Goal: Information Seeking & Learning: Check status

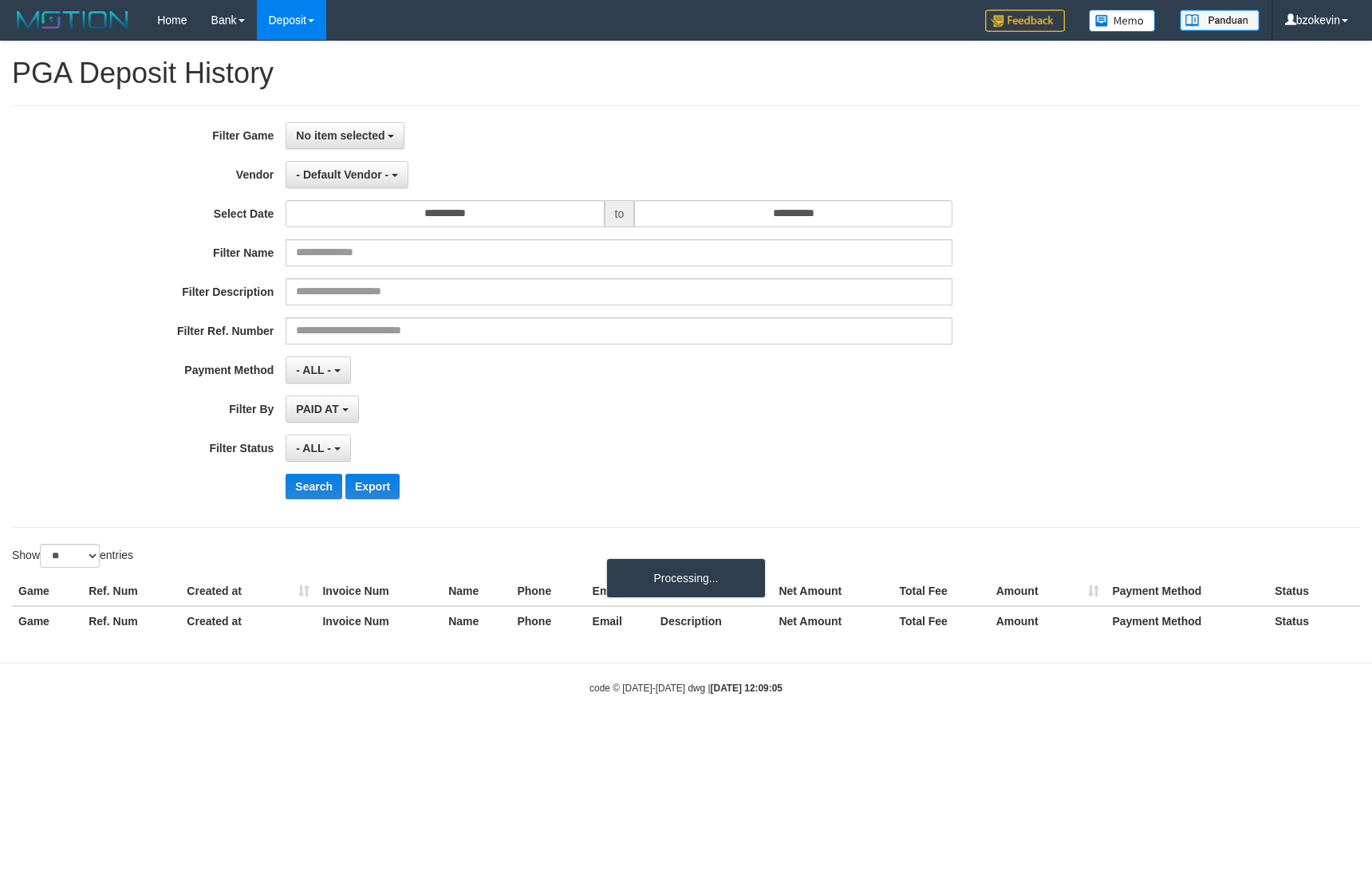
select select
select select "**"
click at [310, 131] on span "No item selected" at bounding box center [344, 135] width 89 height 12
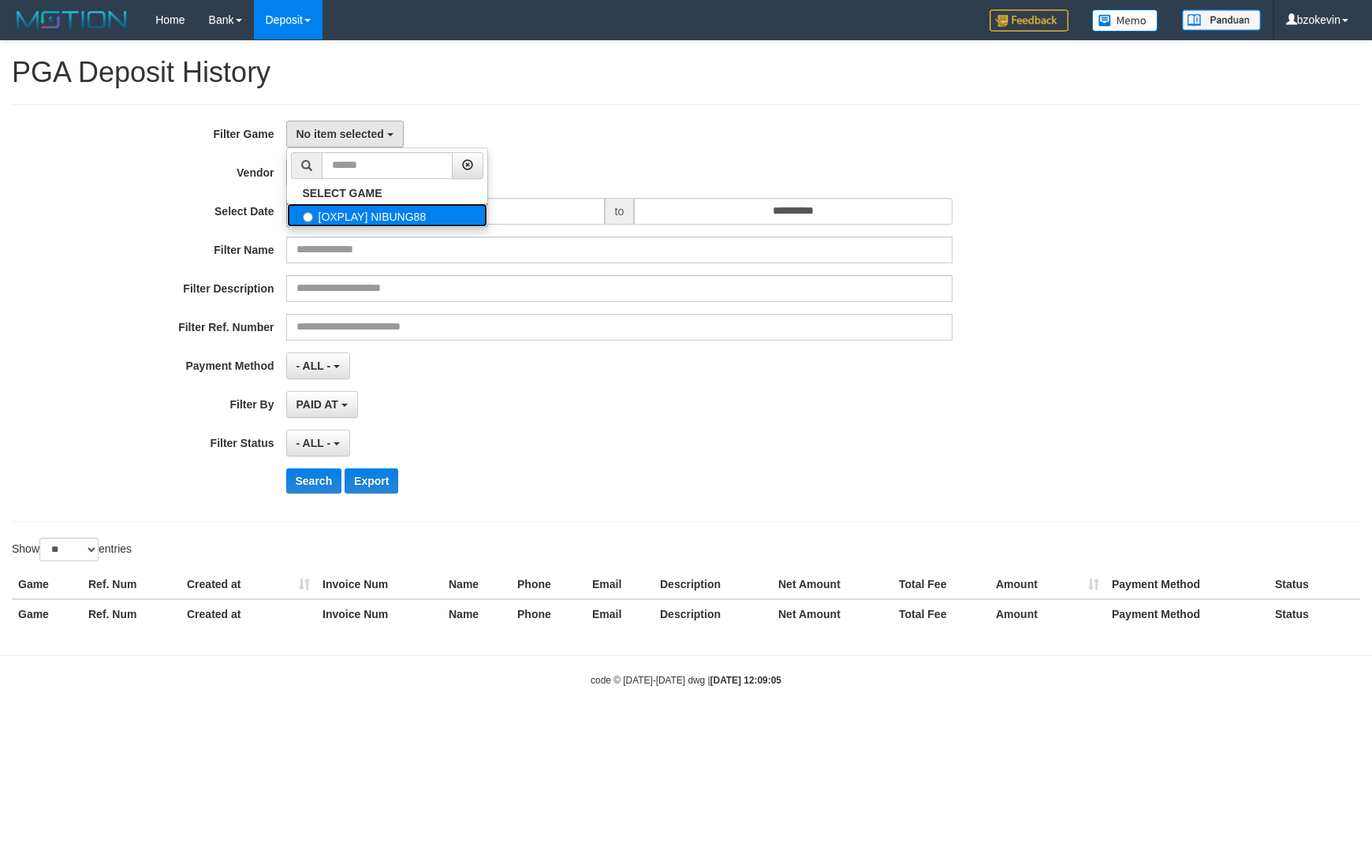
click at [330, 215] on label "[OXPLAY] NIBUNG88" at bounding box center [387, 215] width 201 height 24
select select "****"
click at [351, 180] on button "- Default Vendor -" at bounding box center [347, 173] width 121 height 27
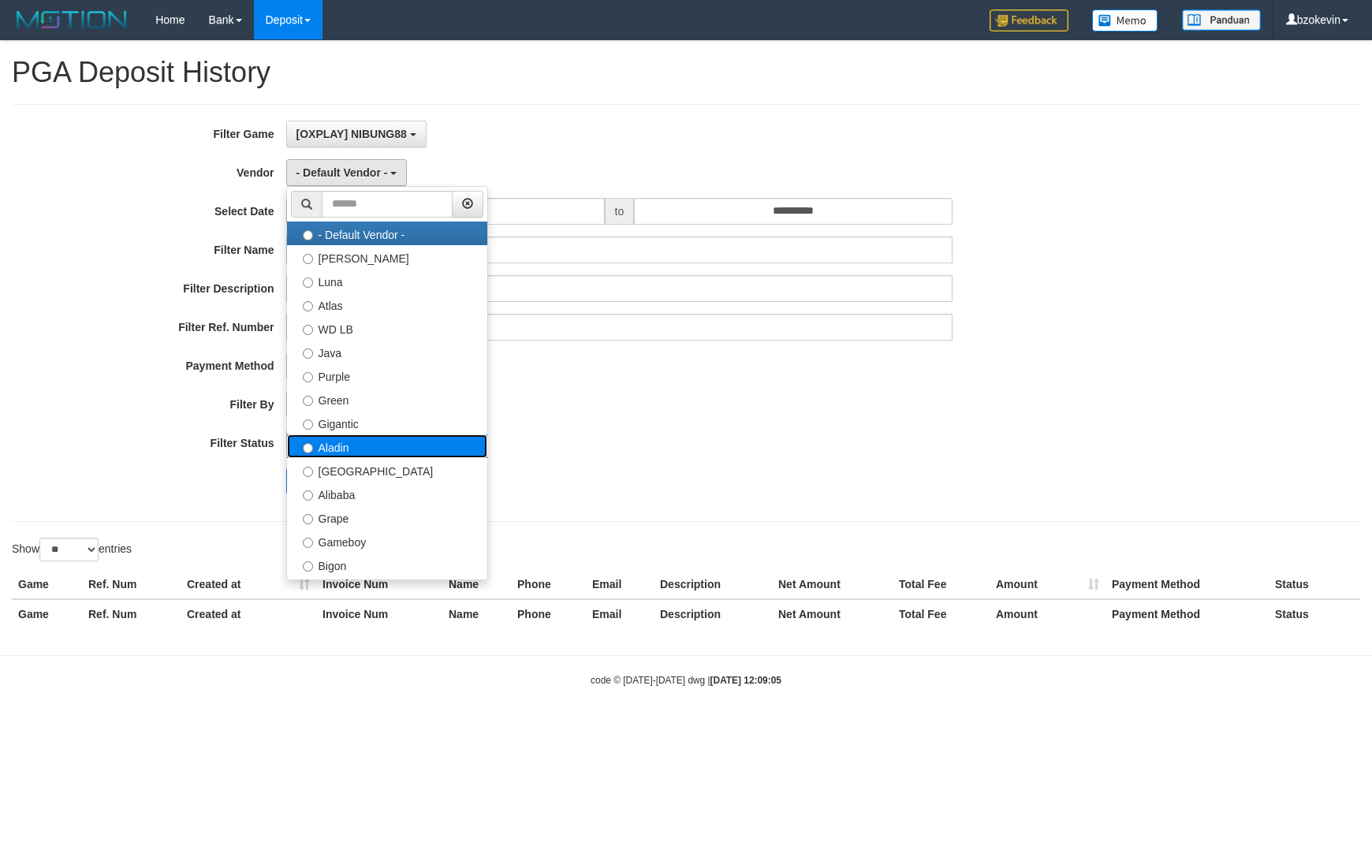
click at [335, 452] on label "Aladin" at bounding box center [387, 446] width 201 height 24
select select "**********"
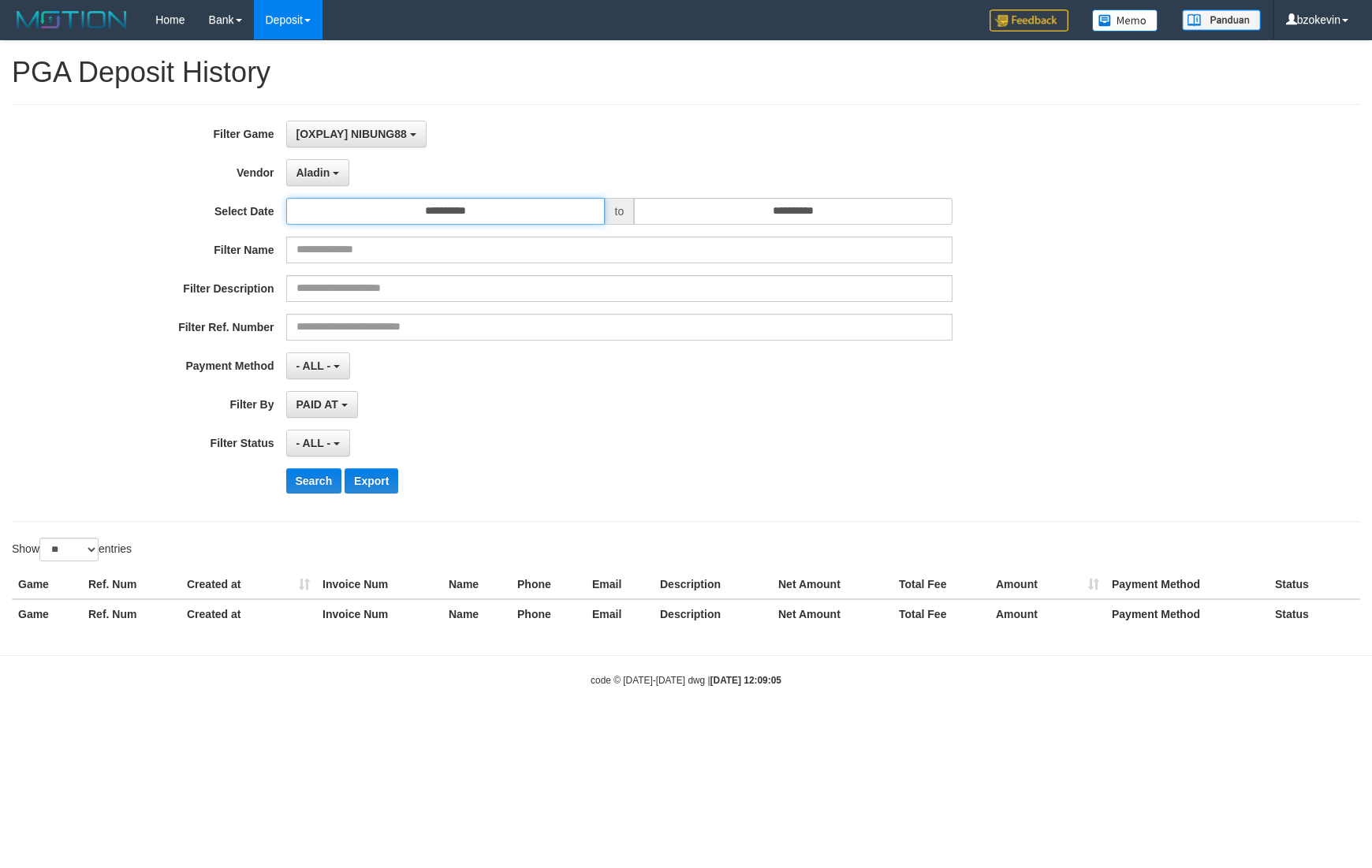
click at [459, 221] on input "**********" at bounding box center [446, 211] width 319 height 27
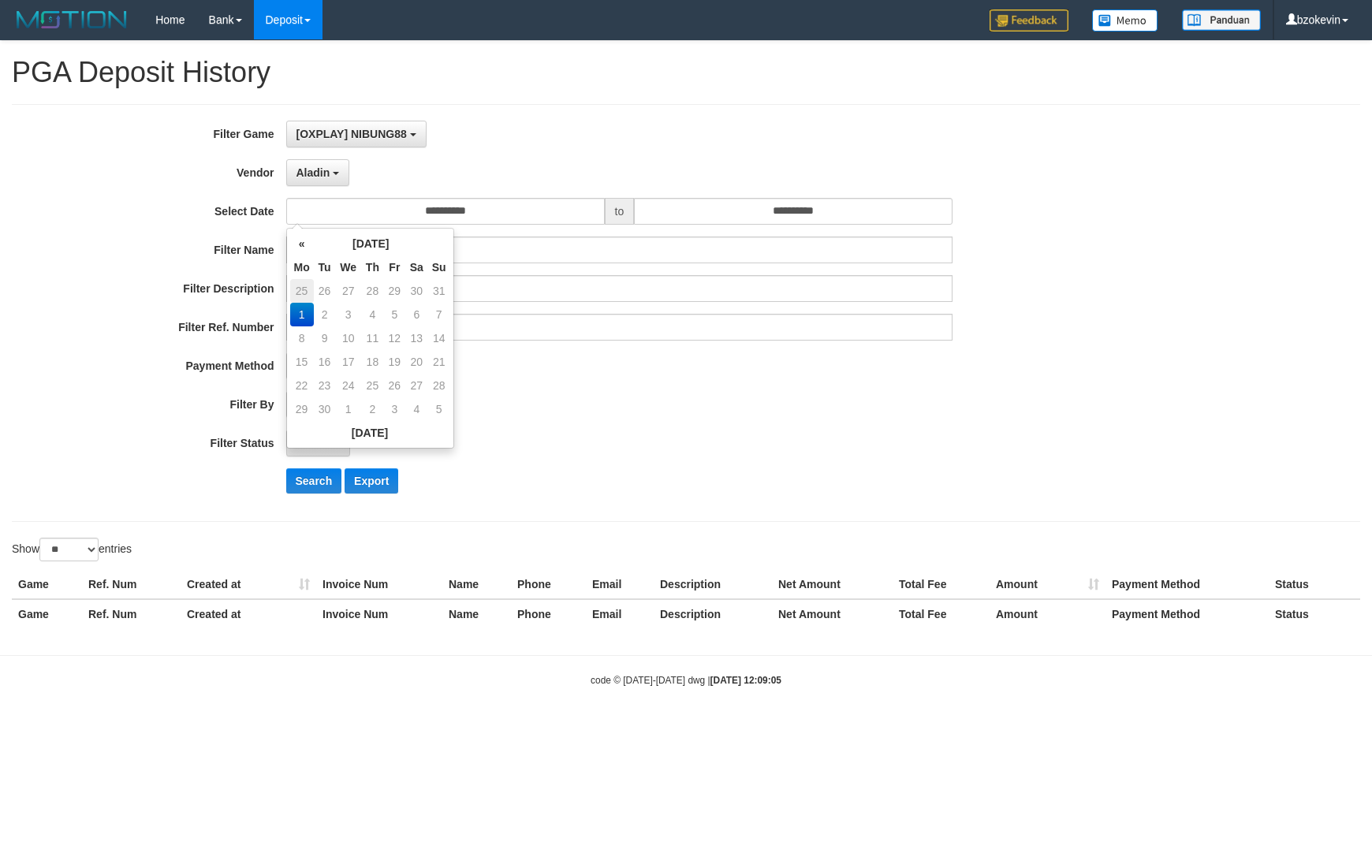
click at [307, 285] on td "25" at bounding box center [301, 291] width 24 height 24
type input "**********"
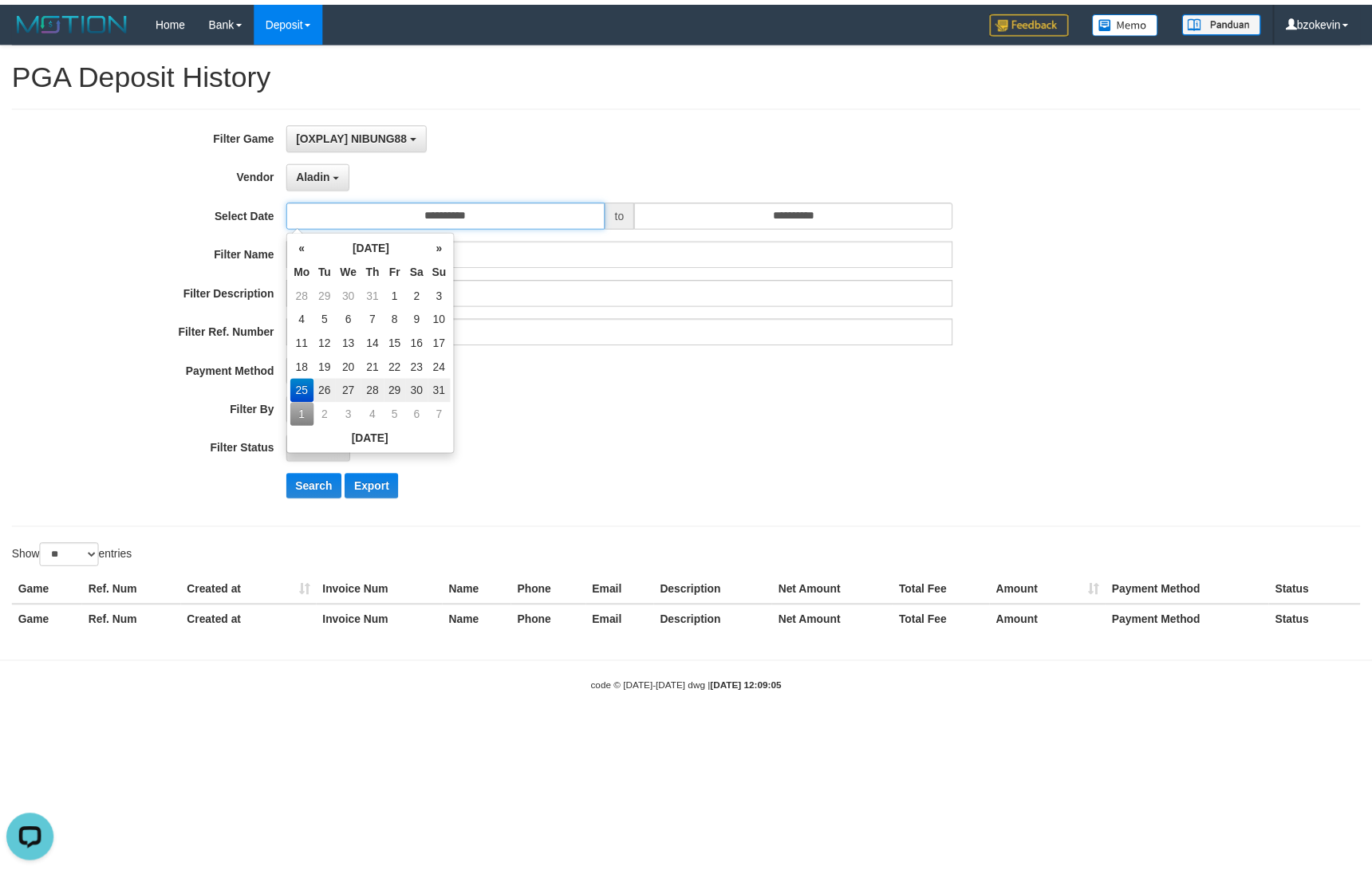
scroll to position [0, 0]
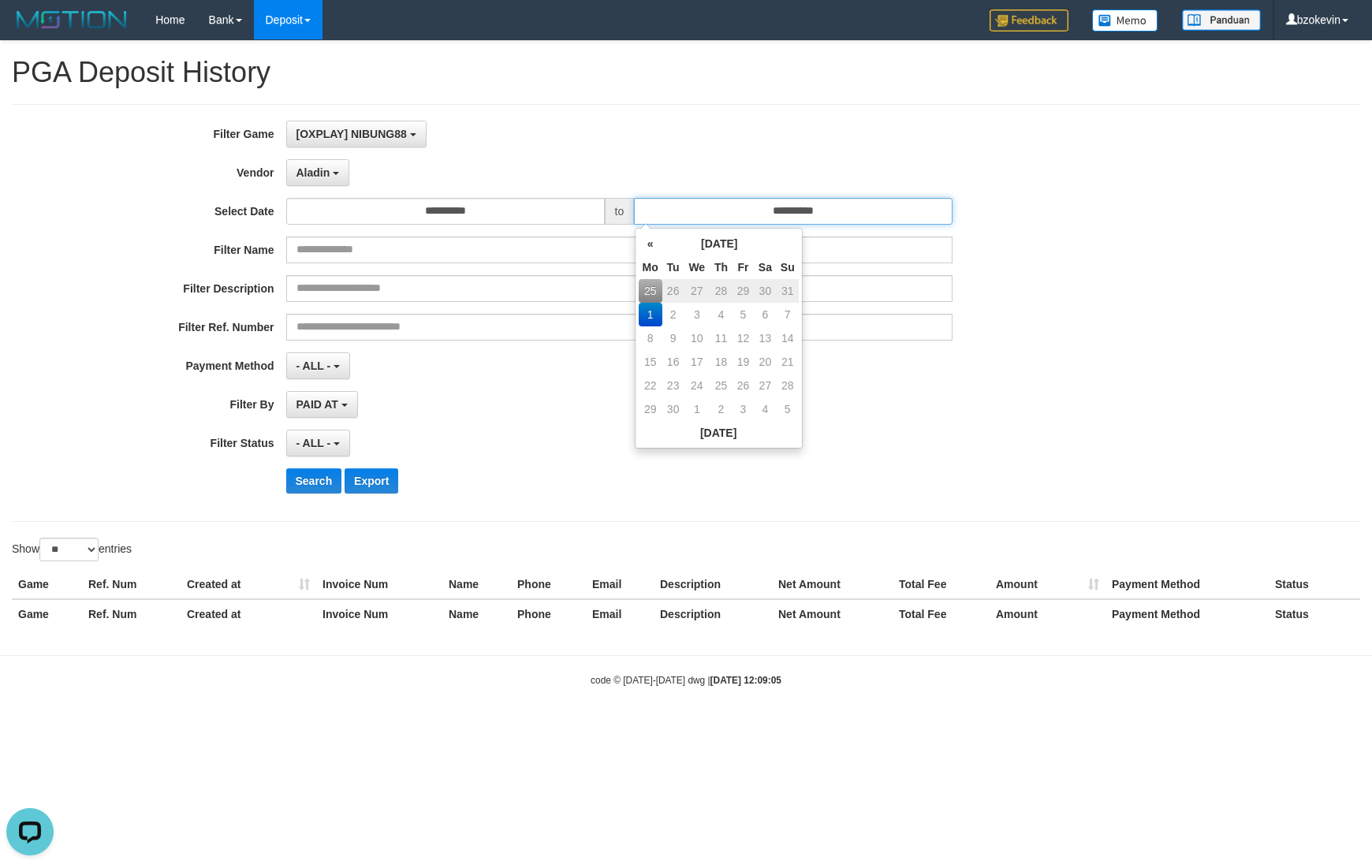
click at [847, 212] on input "**********" at bounding box center [793, 211] width 319 height 27
click at [787, 290] on td "31" at bounding box center [787, 291] width 22 height 24
type input "**********"
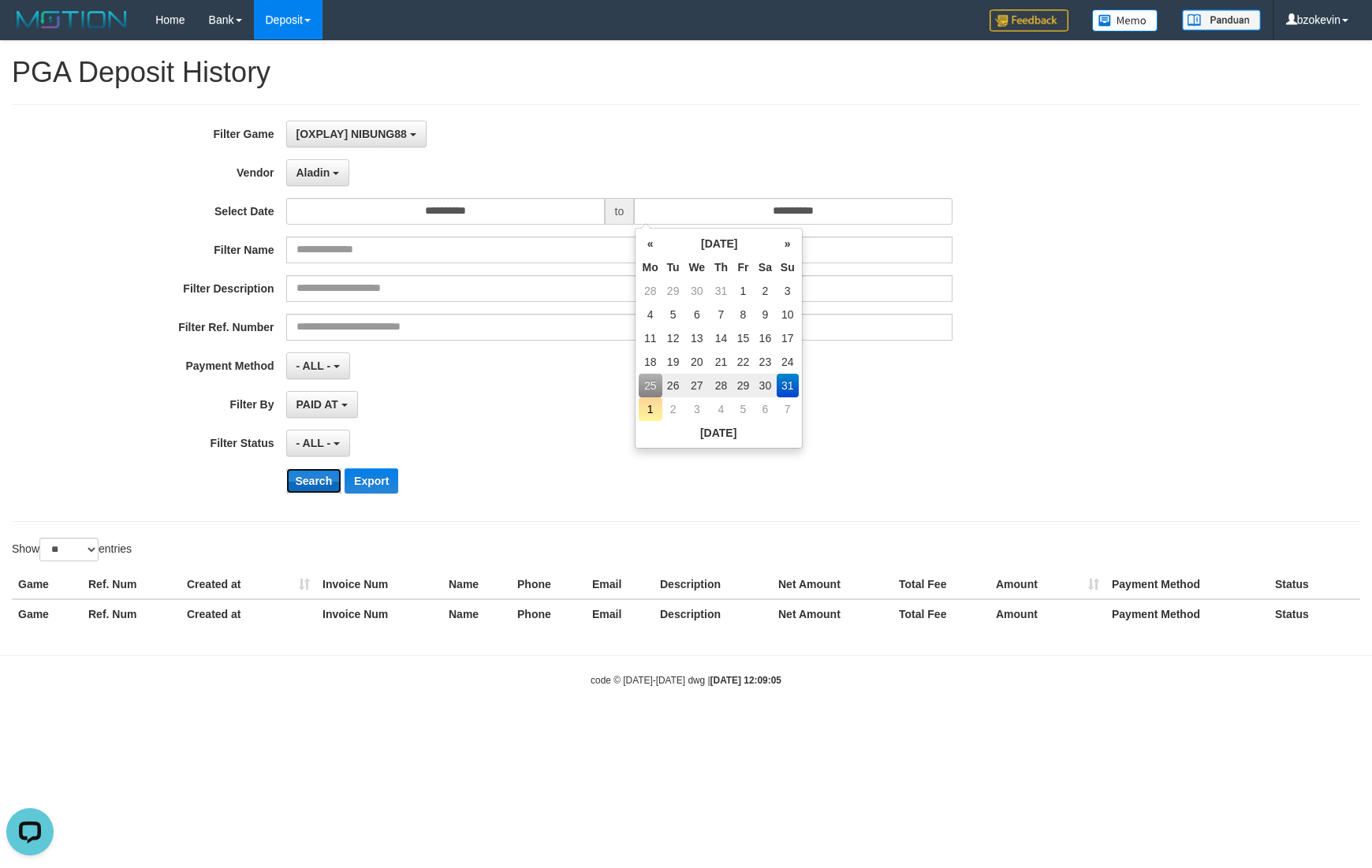
click at [298, 478] on button "Search" at bounding box center [315, 481] width 56 height 25
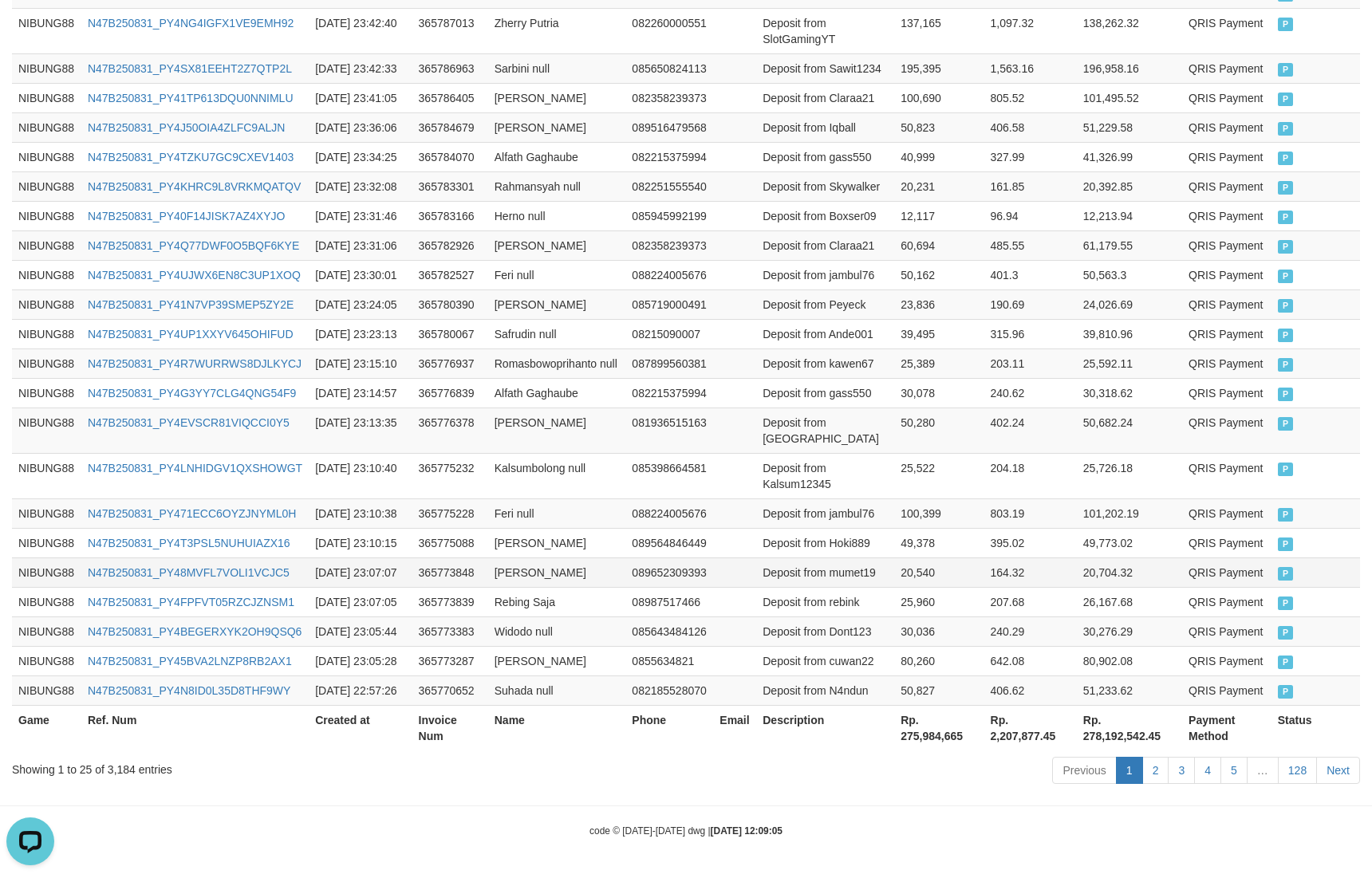
scroll to position [1064, 0]
click at [917, 739] on th "Rp. 275,984,665" at bounding box center [939, 727] width 89 height 46
copy th "275,984,665"
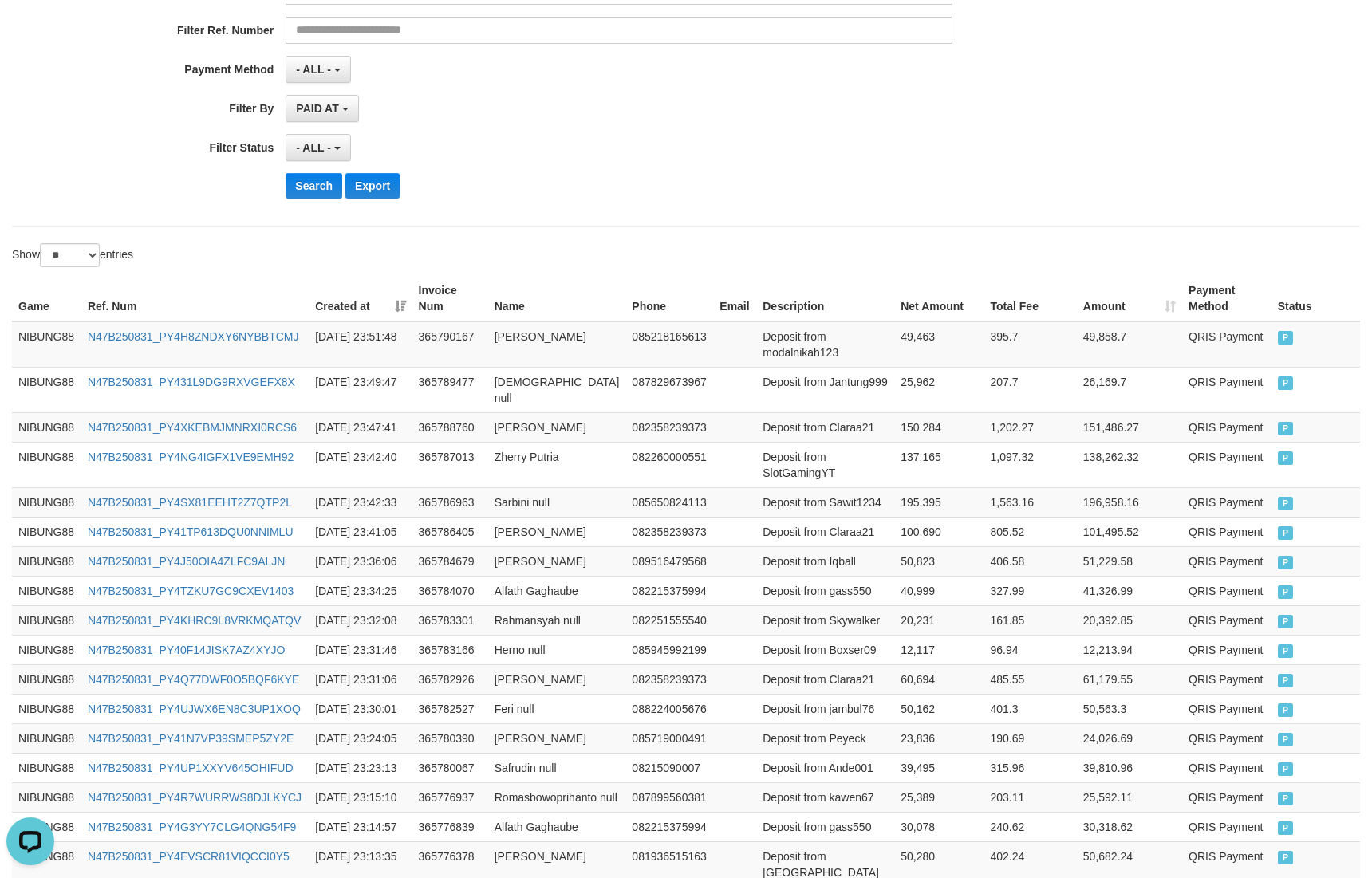
scroll to position [0, 0]
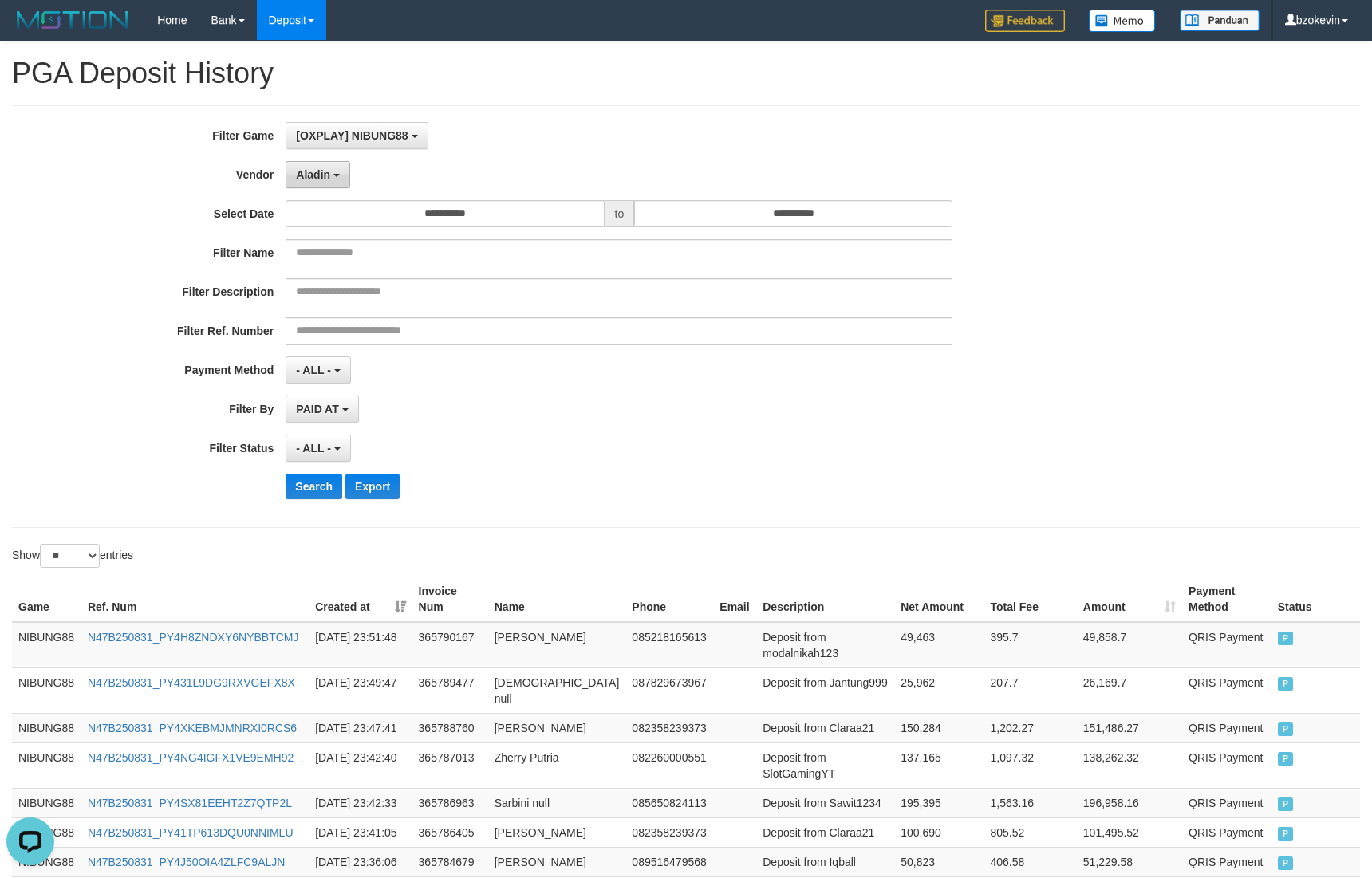
click at [338, 186] on button "Aladin" at bounding box center [318, 175] width 65 height 27
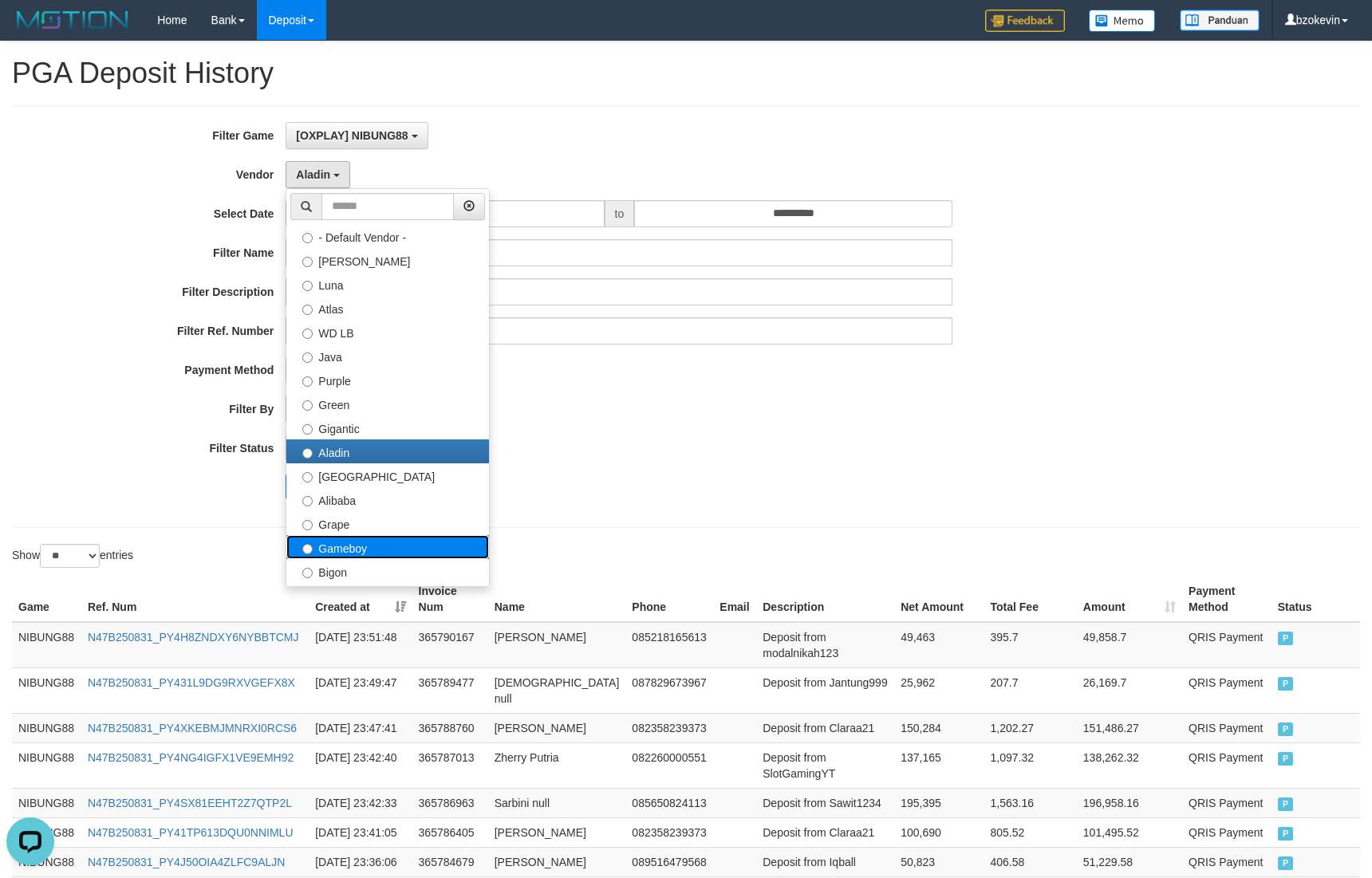
click at [330, 549] on label "Gameboy" at bounding box center [388, 547] width 203 height 24
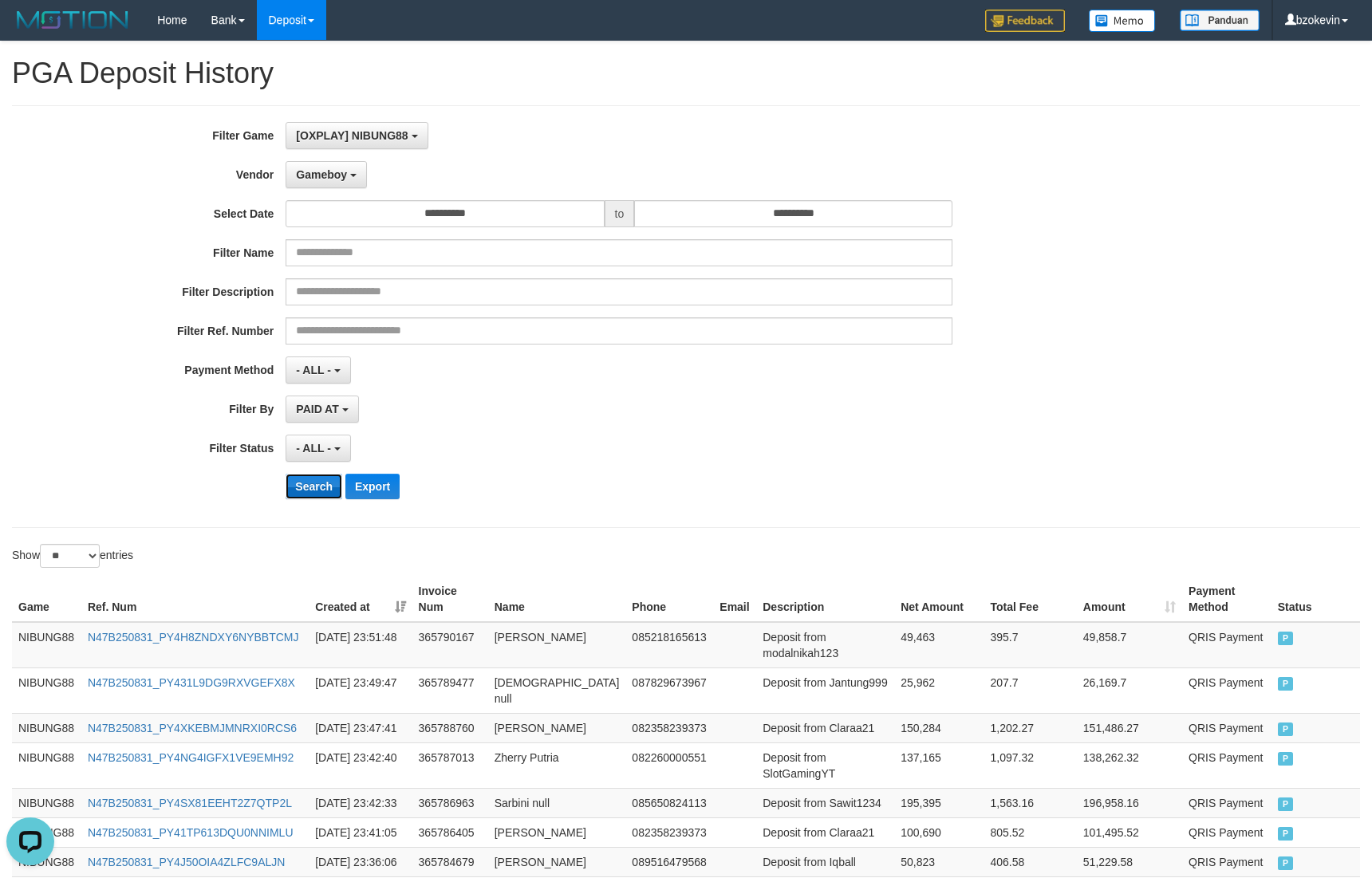
click at [300, 490] on button "Search" at bounding box center [314, 486] width 56 height 26
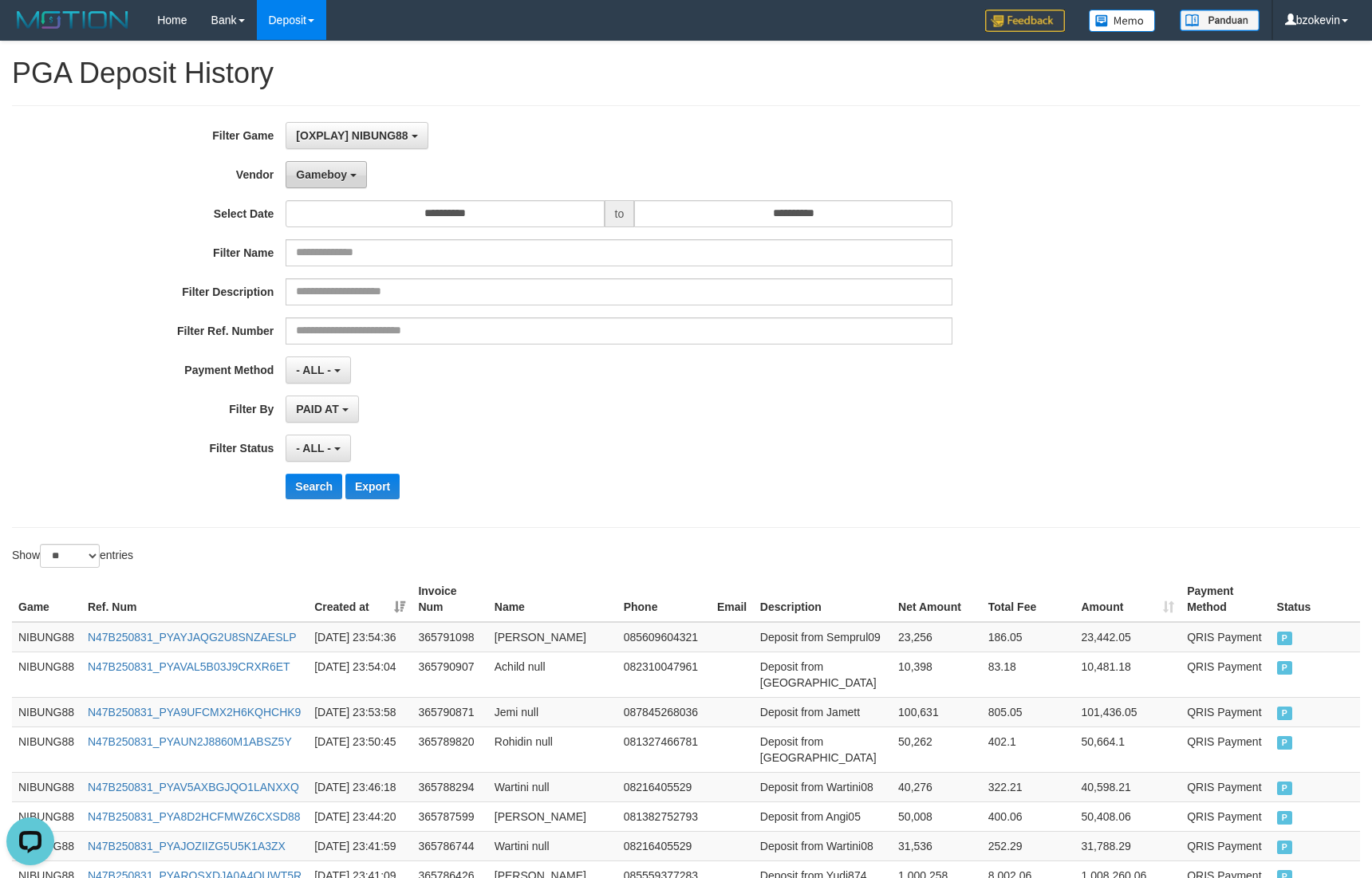
click at [329, 183] on button "Gameboy" at bounding box center [326, 175] width 81 height 27
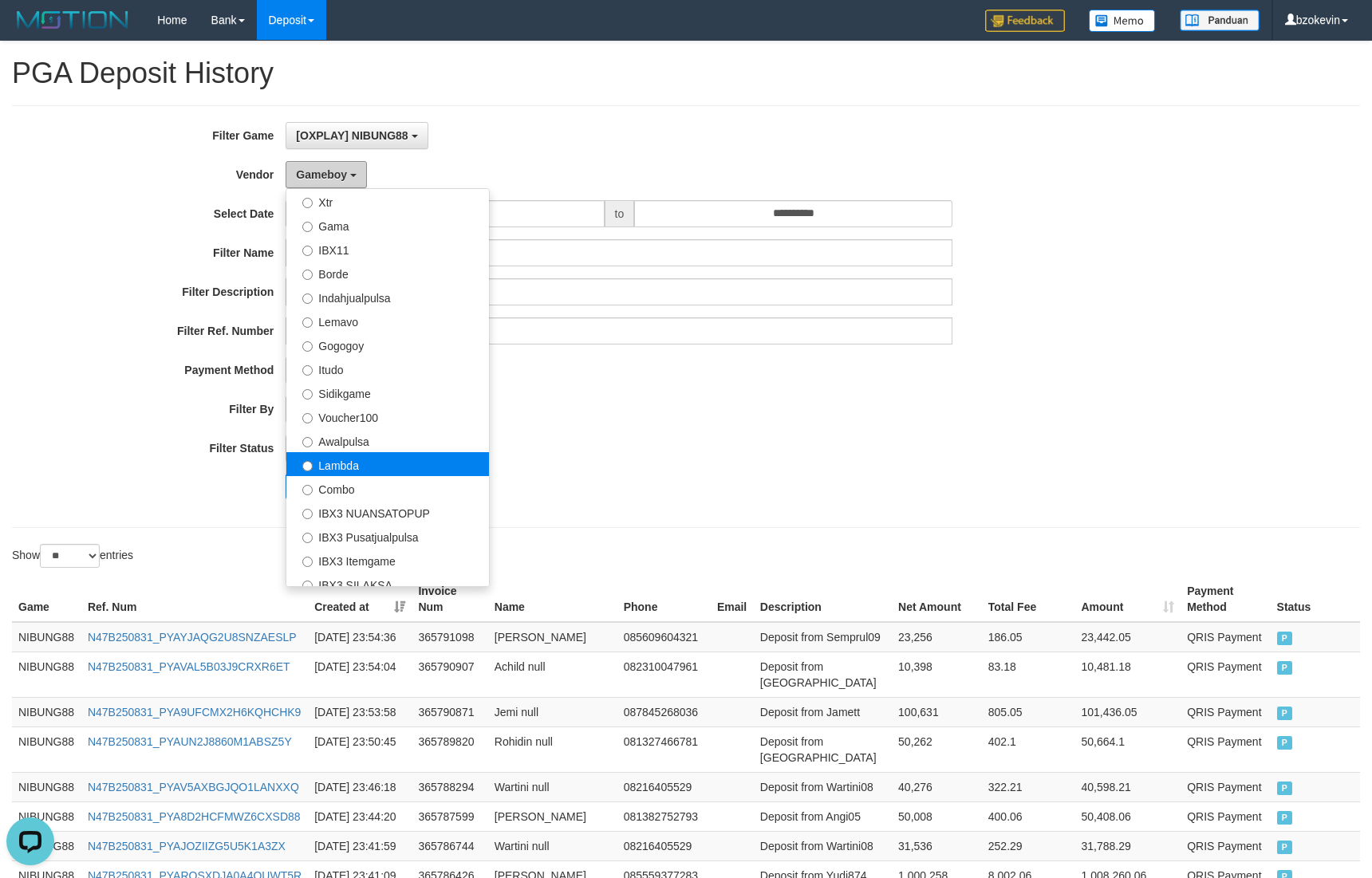
scroll to position [524, 0]
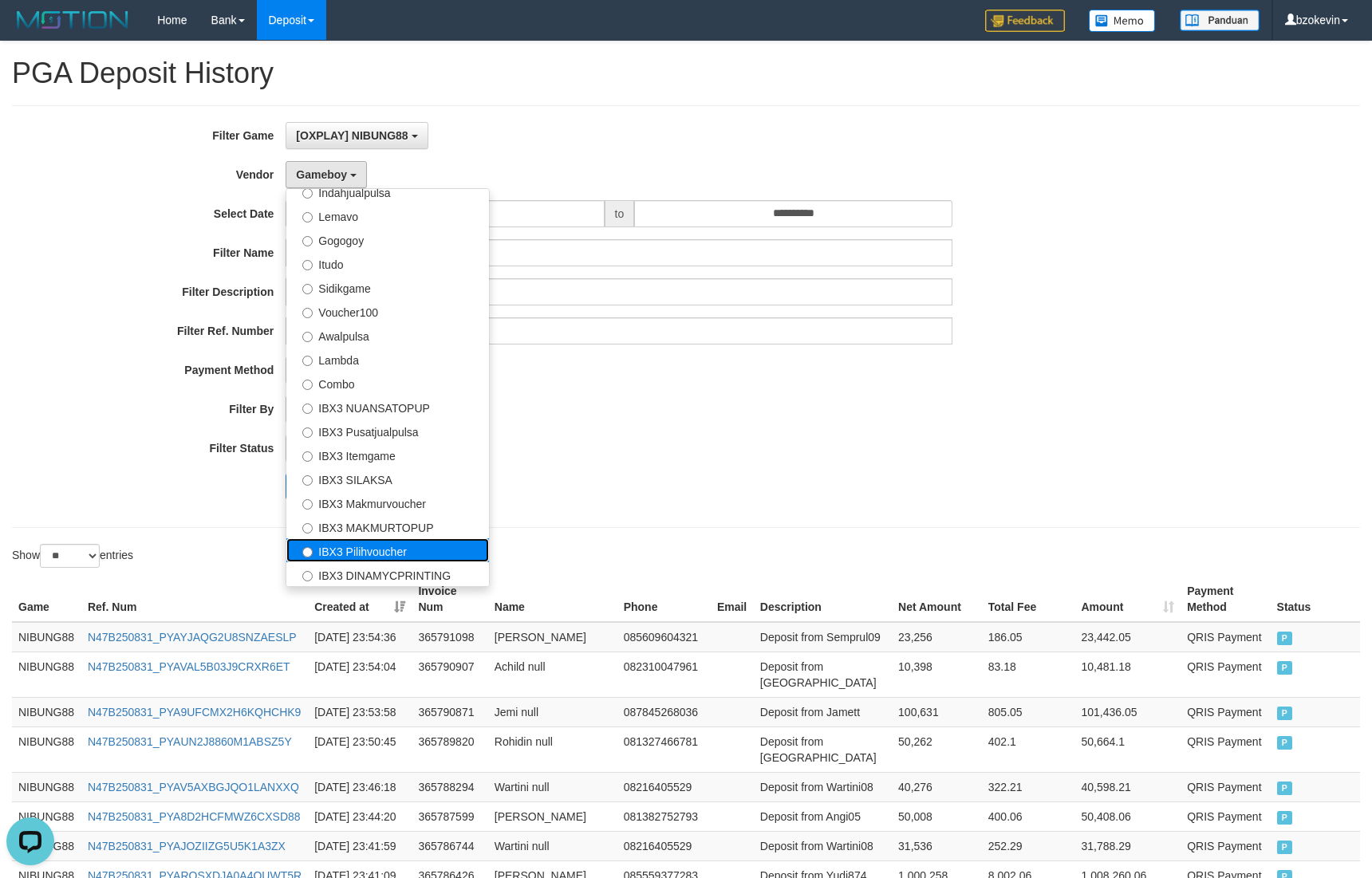
click at [351, 548] on label "IBX3 Pilihvoucher" at bounding box center [388, 550] width 203 height 24
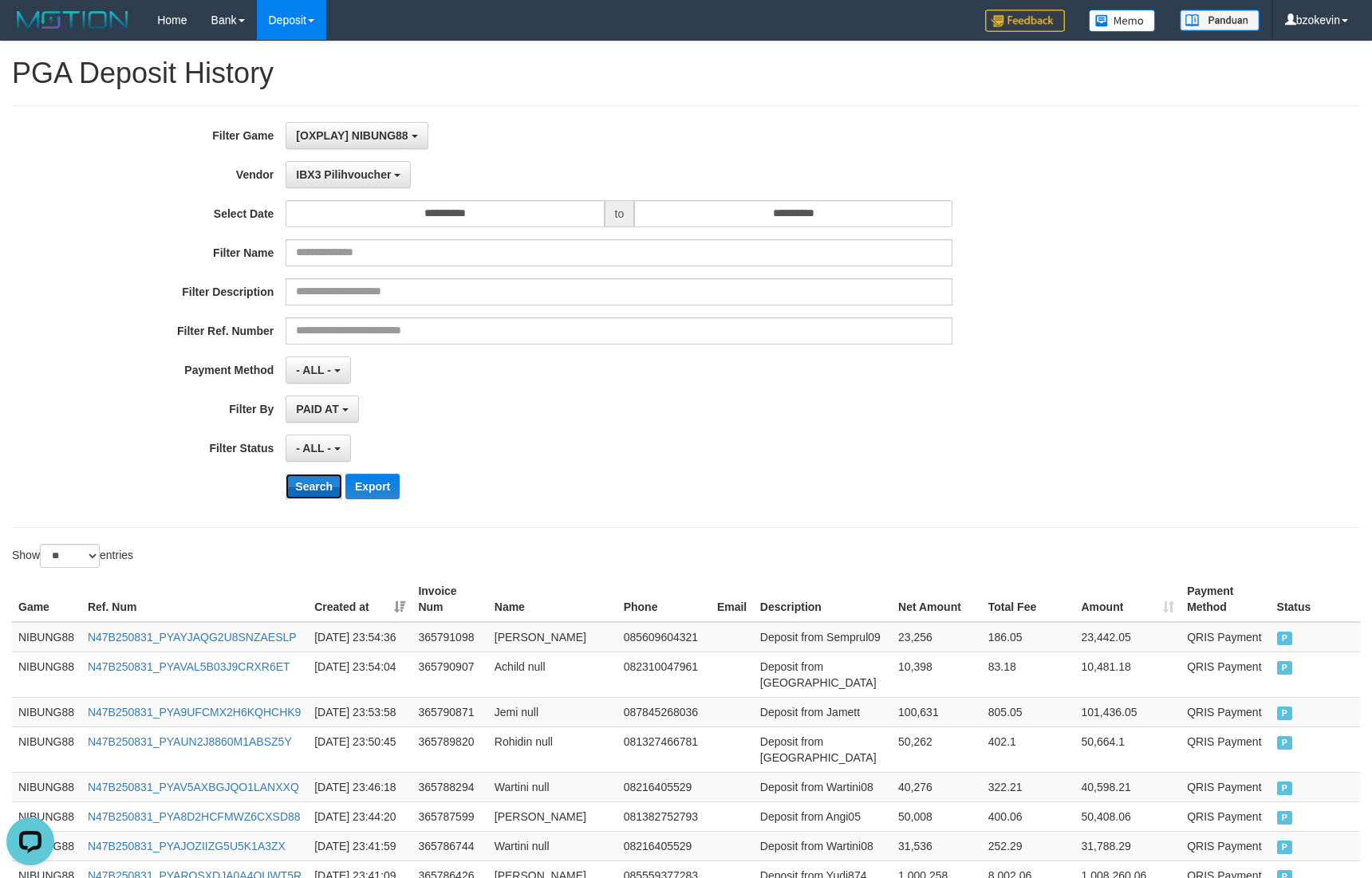
click at [297, 490] on button "Search" at bounding box center [314, 486] width 56 height 26
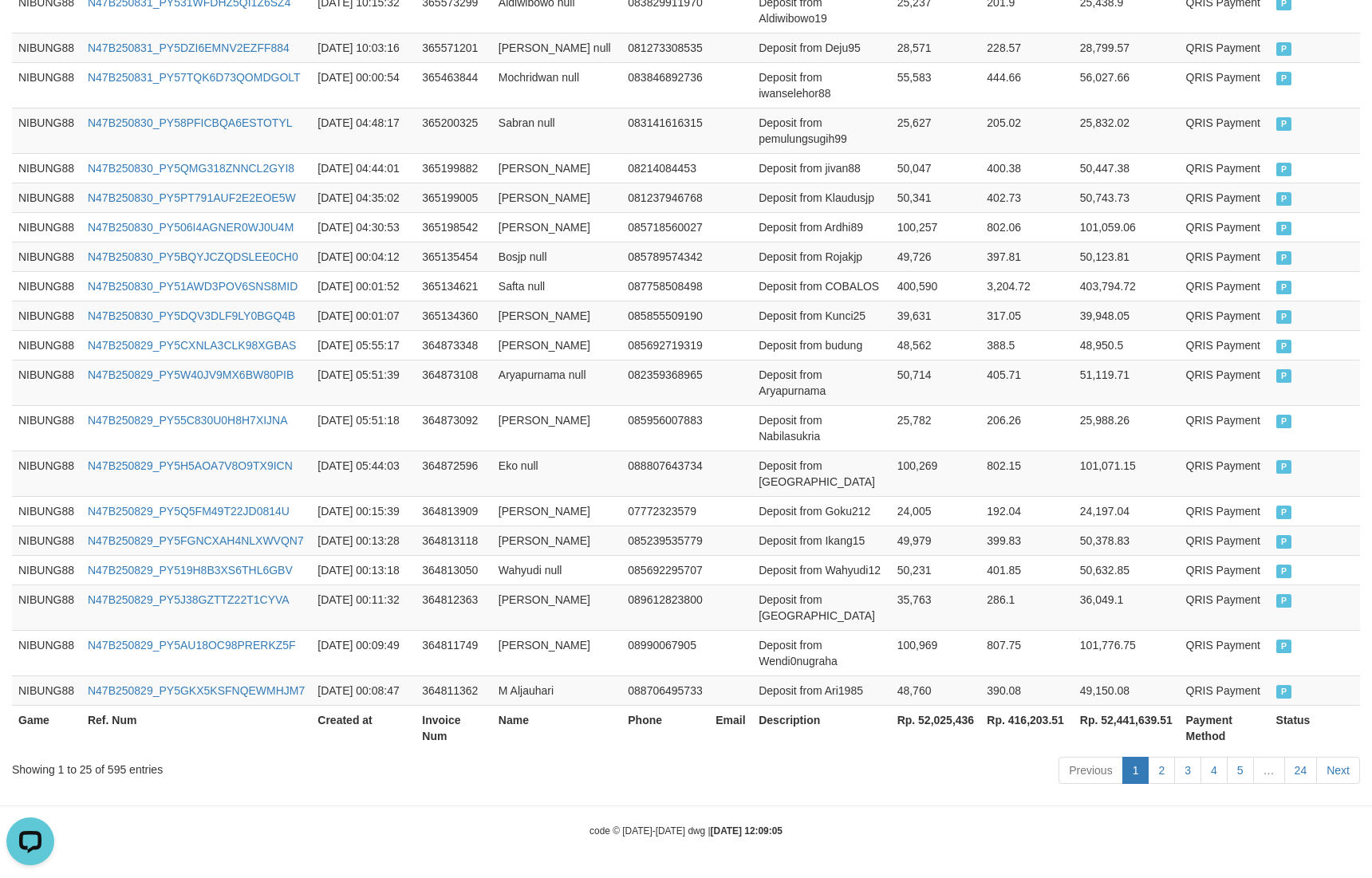
scroll to position [1064, 0]
click at [920, 712] on th "Rp. 52,025,436" at bounding box center [936, 727] width 90 height 46
copy th "52,025,436"
click at [132, 310] on link "N47B250830_PY5DQV3DLF9LY0BGQ4B" at bounding box center [191, 316] width 207 height 12
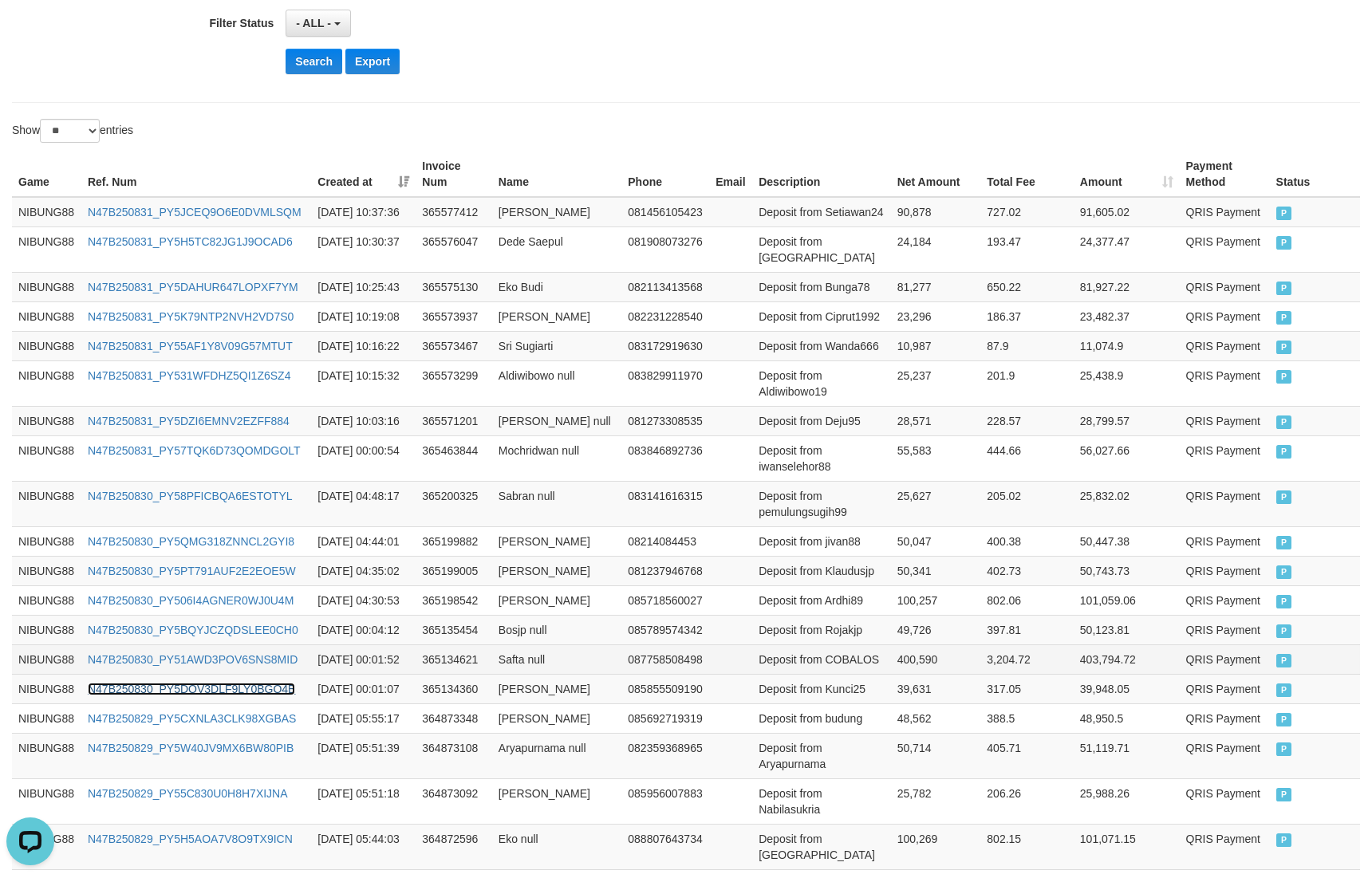
scroll to position [0, 0]
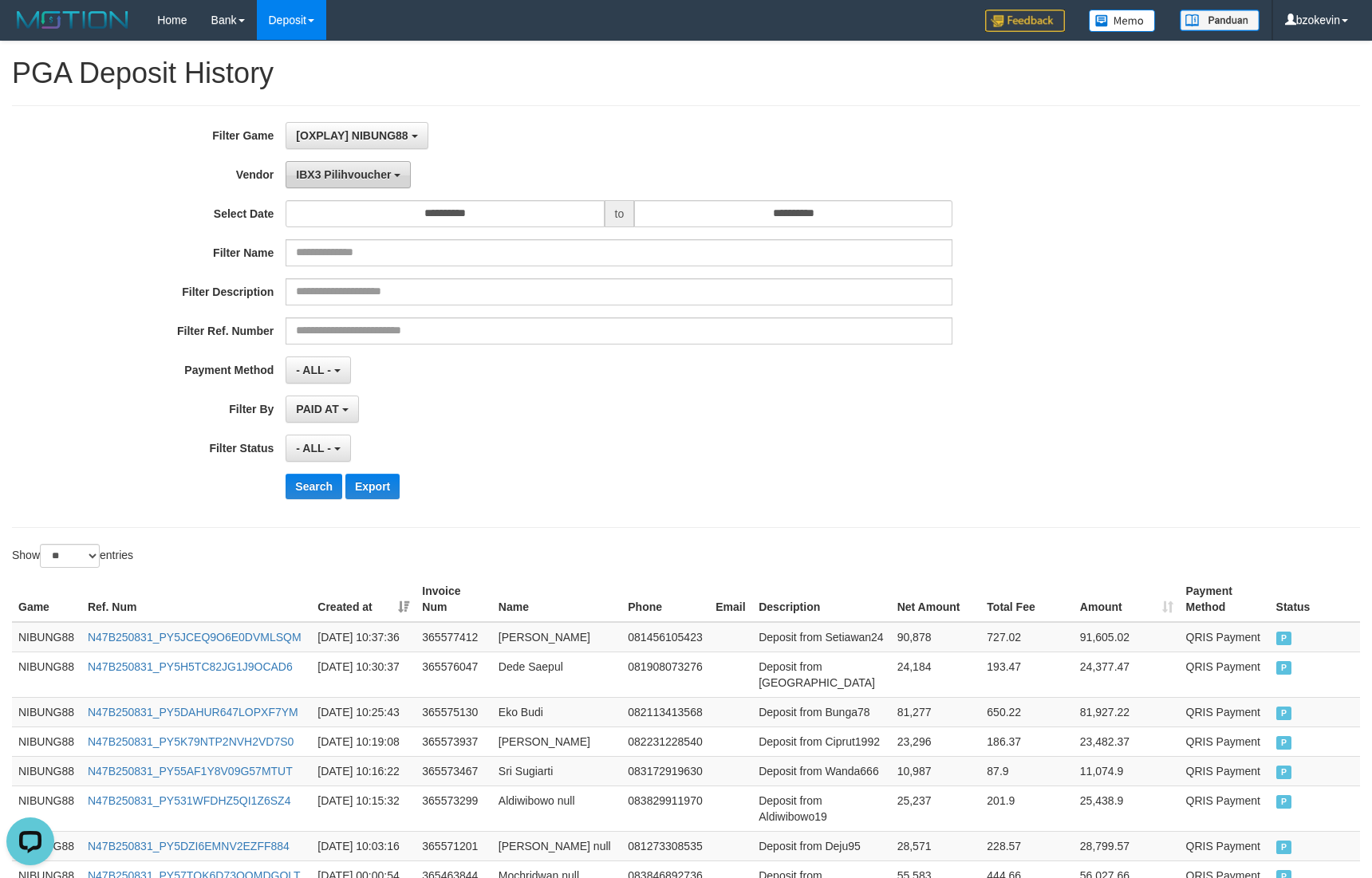
click at [311, 162] on button "IBX3 Pilihvoucher" at bounding box center [348, 175] width 125 height 27
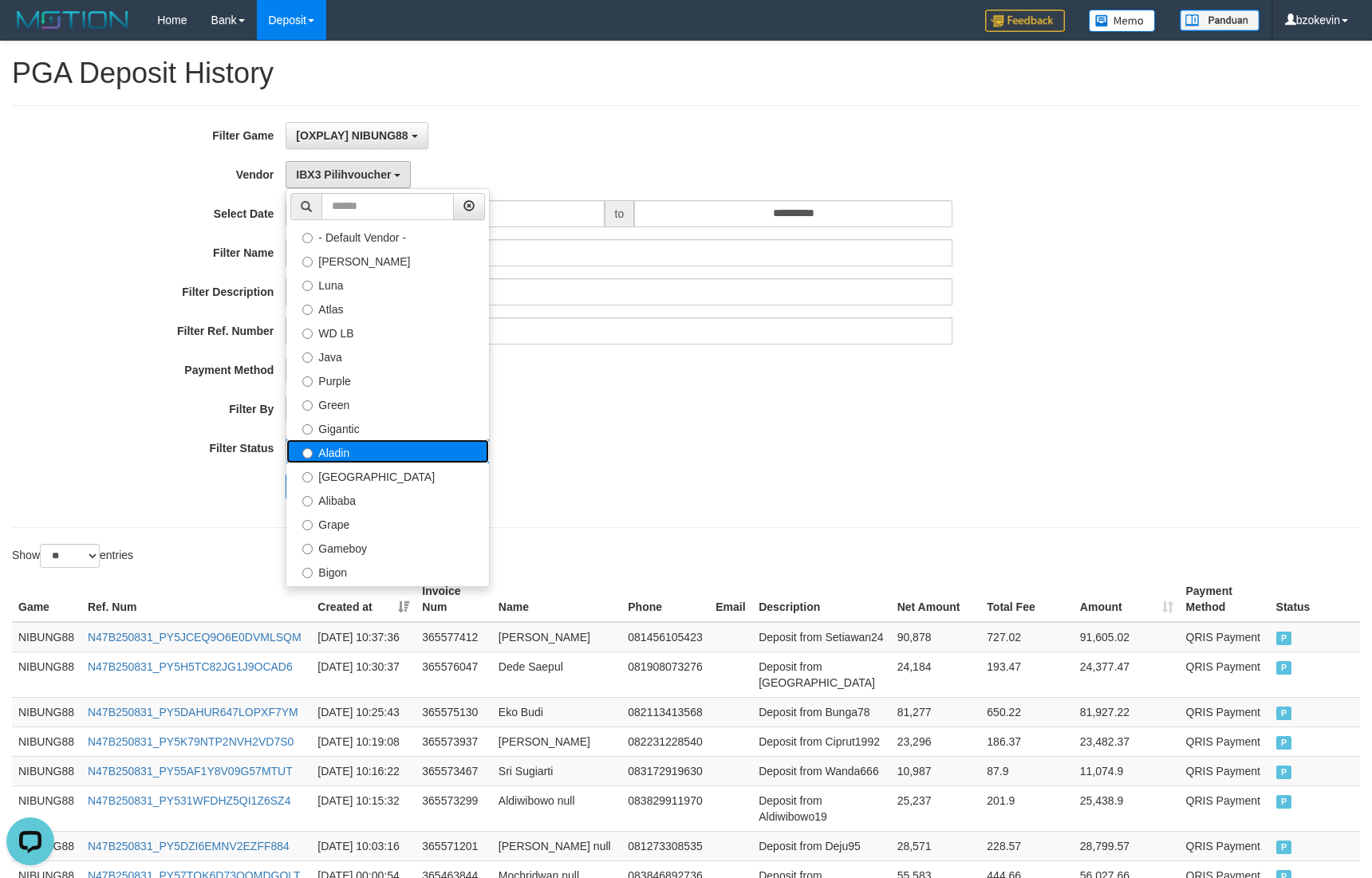
click at [329, 457] on label "Aladin" at bounding box center [388, 451] width 203 height 24
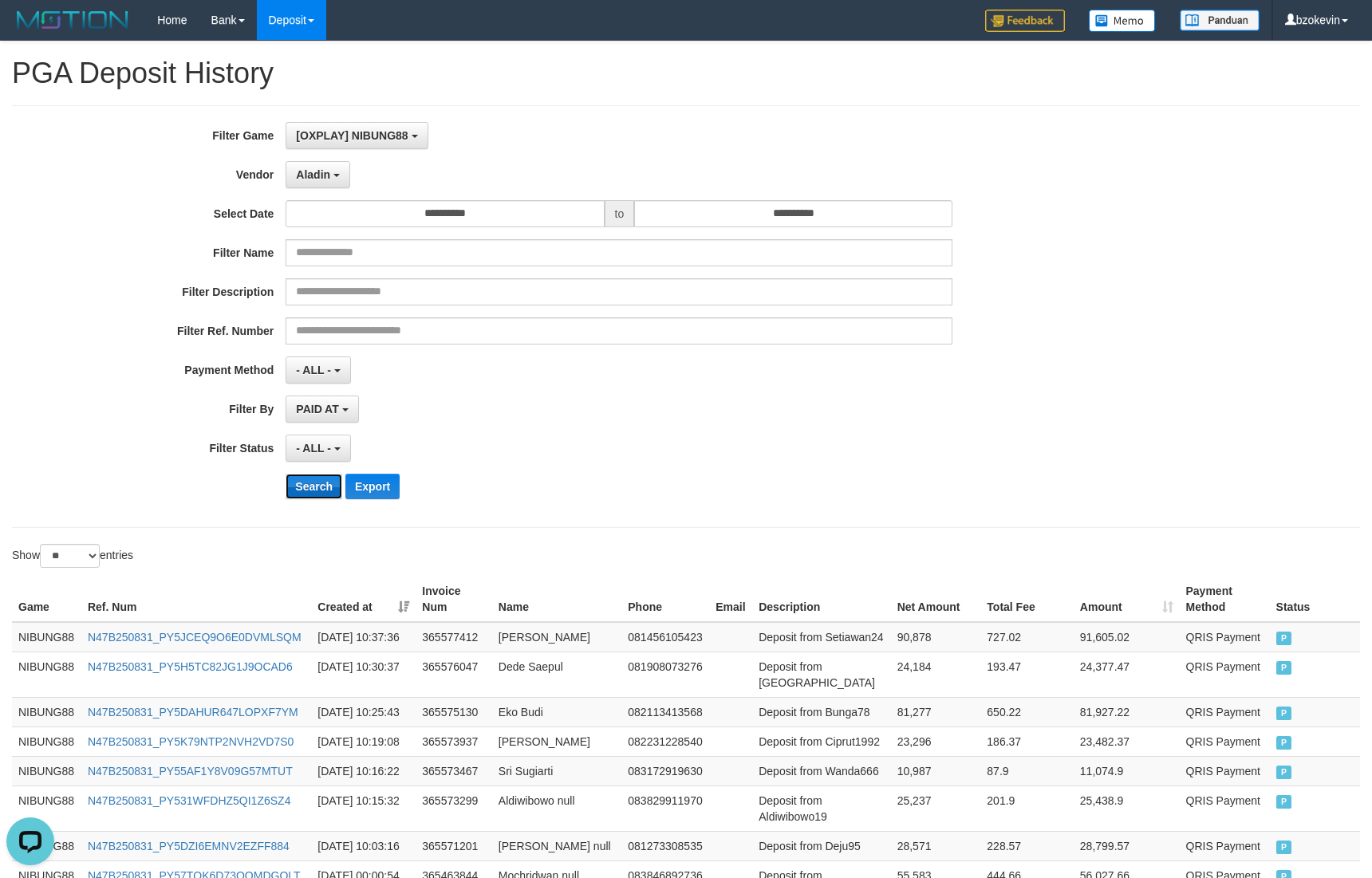
click at [311, 499] on button "Search" at bounding box center [314, 486] width 56 height 26
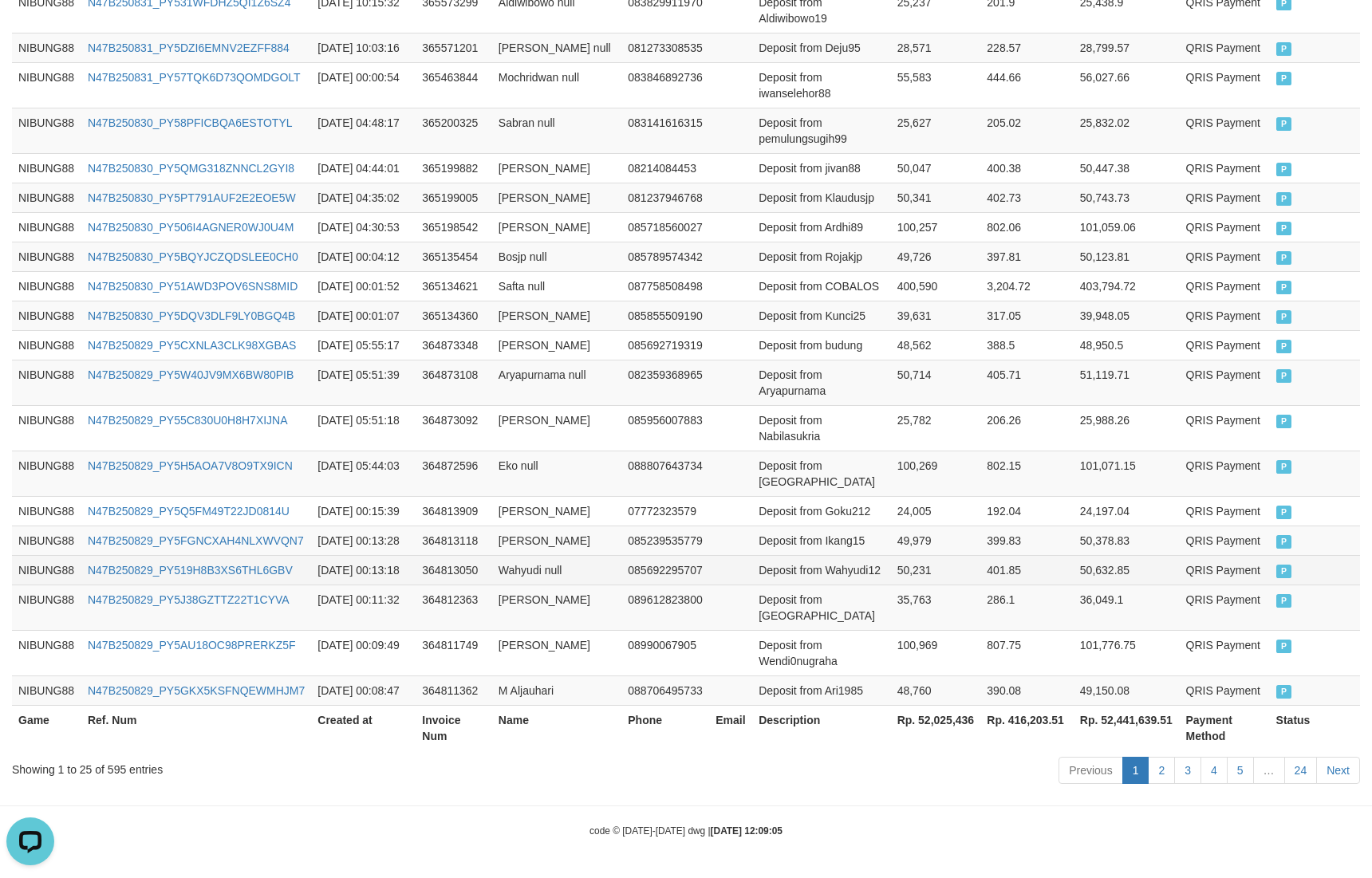
scroll to position [1064, 0]
click at [929, 722] on th "Rp. 52,025,436" at bounding box center [936, 727] width 90 height 46
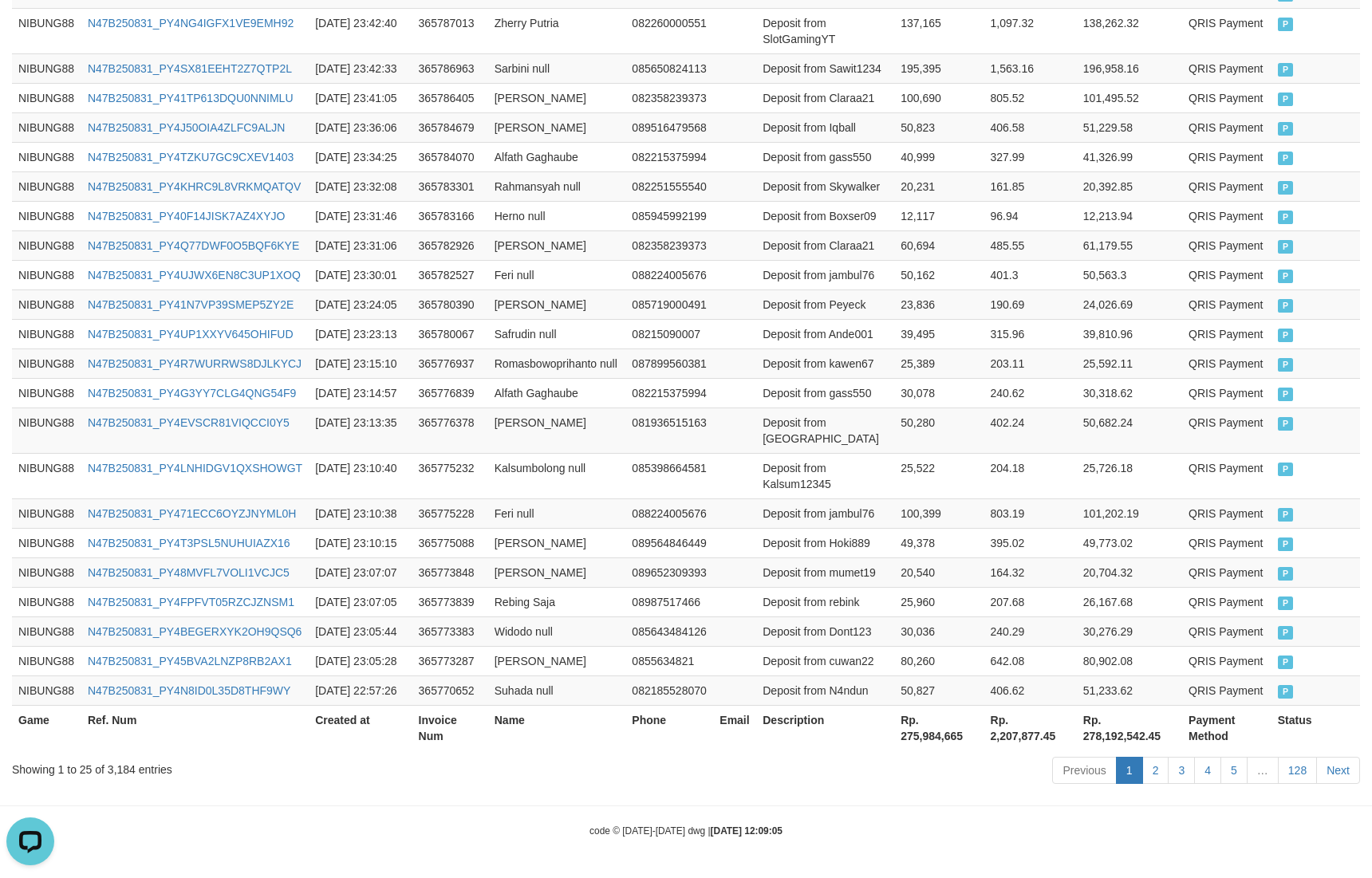
click at [919, 738] on th "Rp. 275,984,665" at bounding box center [939, 727] width 89 height 46
copy th "275,984,665"
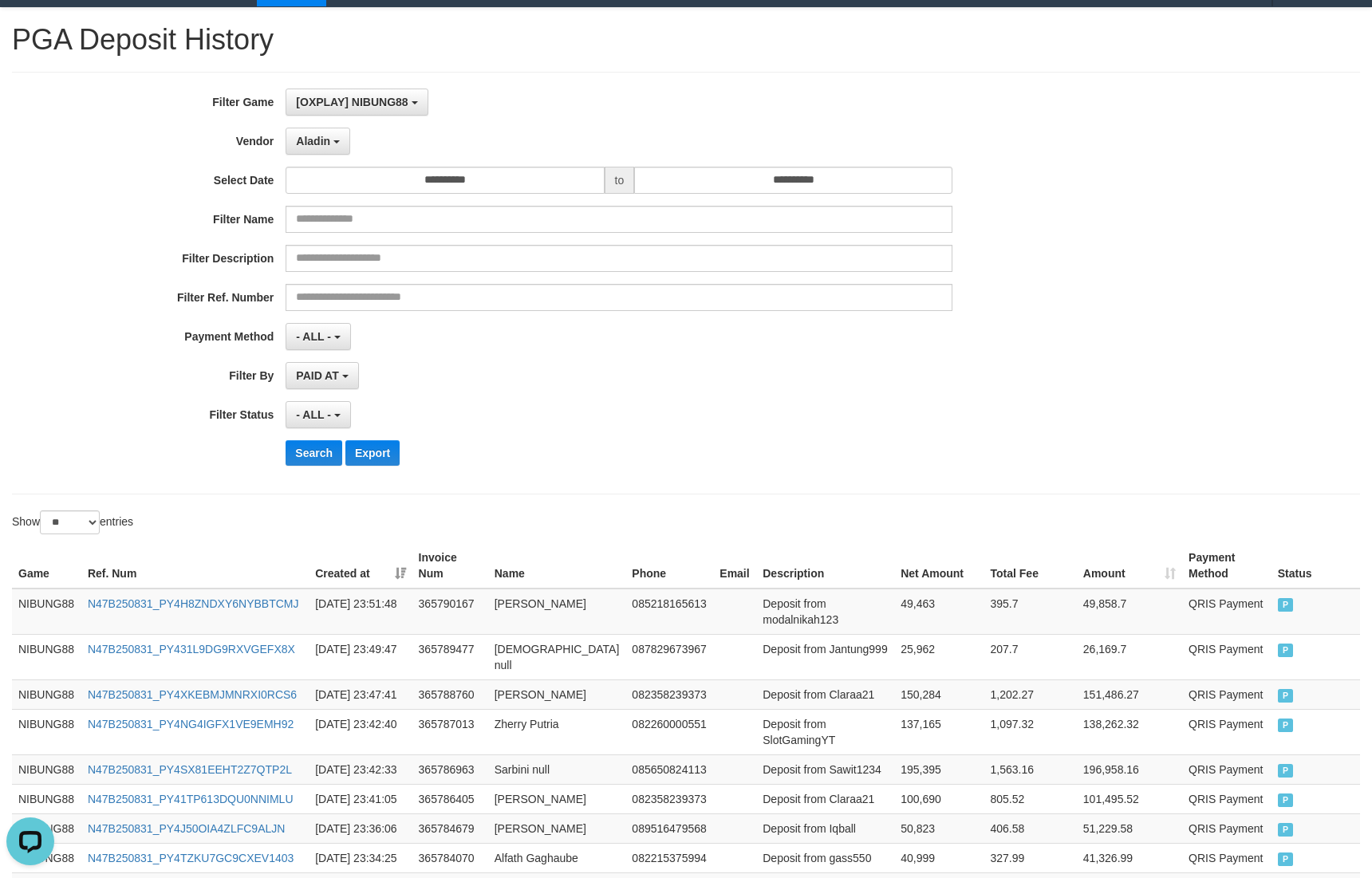
scroll to position [0, 0]
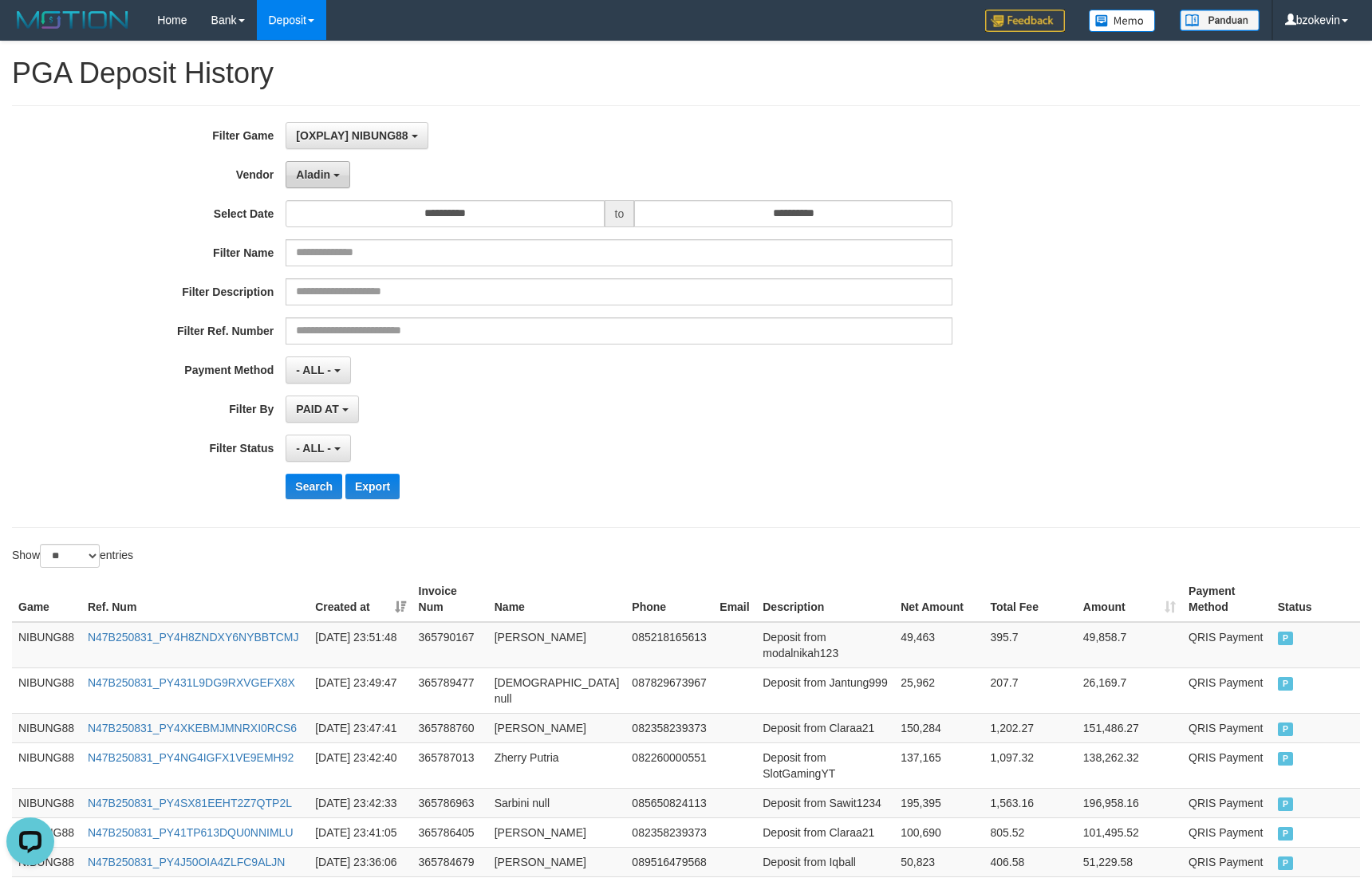
click at [312, 163] on button "Aladin" at bounding box center [318, 175] width 65 height 27
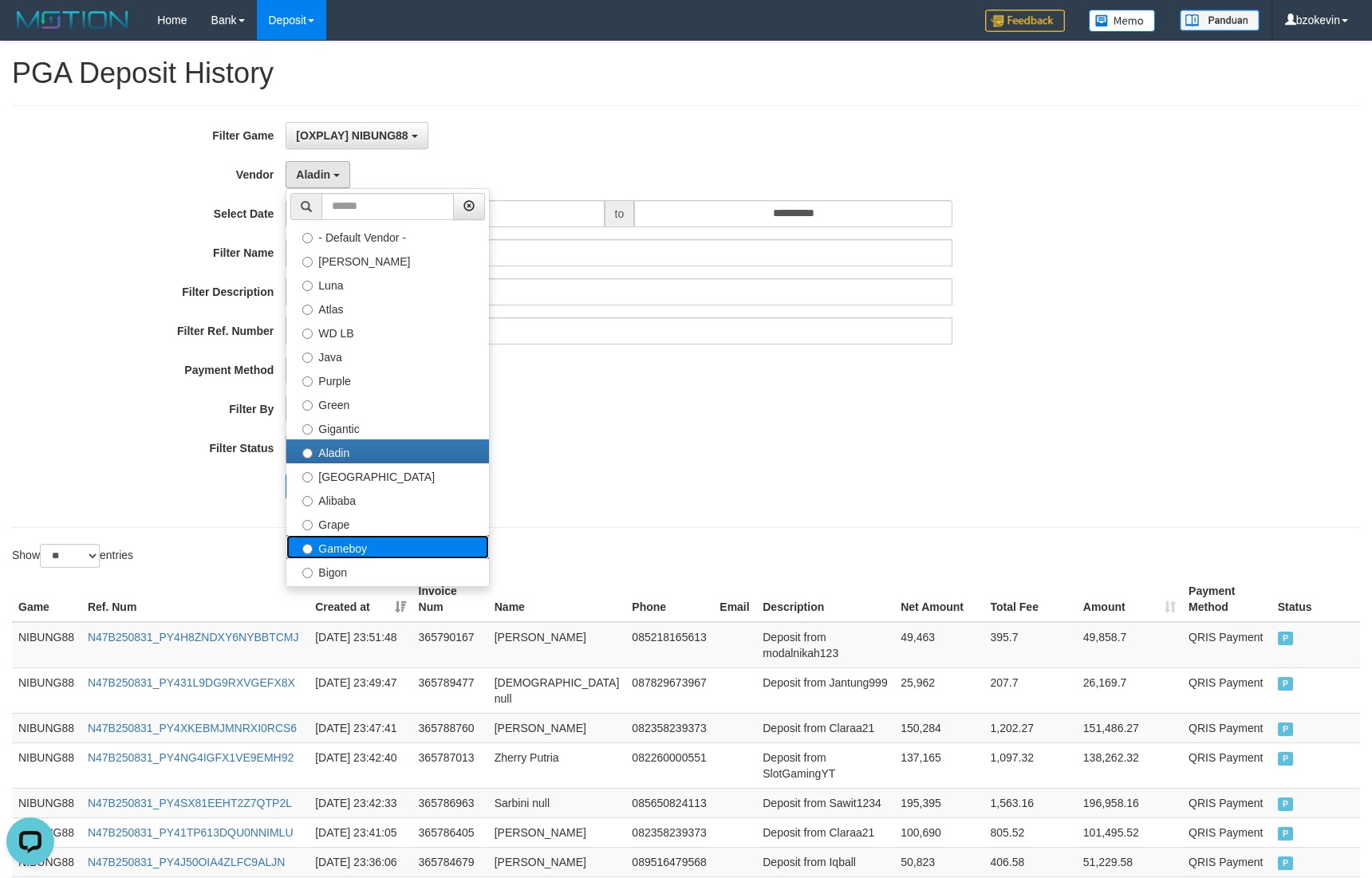
click at [338, 549] on label "Gameboy" at bounding box center [388, 547] width 203 height 24
select select "**********"
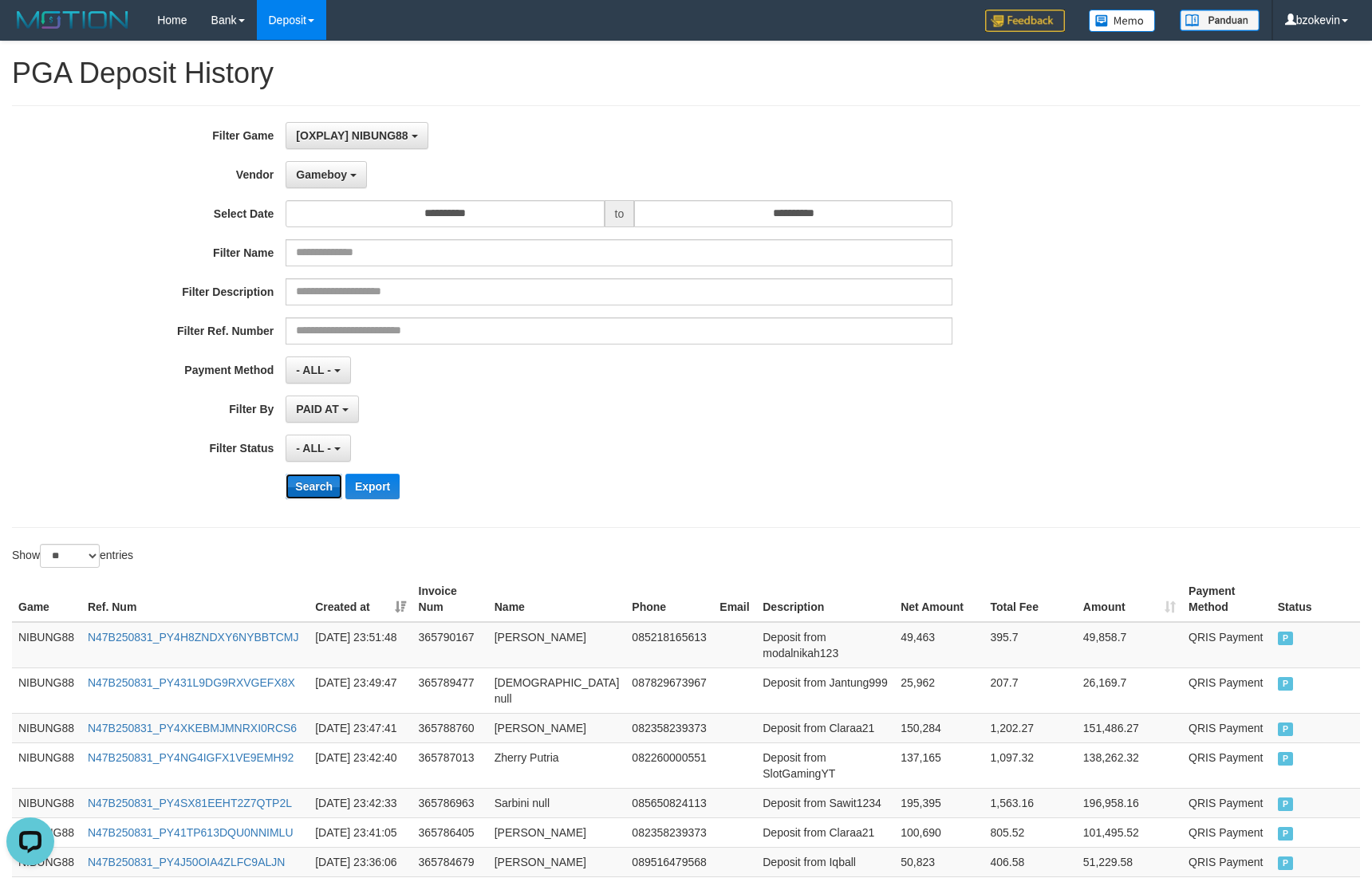
click at [316, 491] on button "Search" at bounding box center [314, 486] width 56 height 26
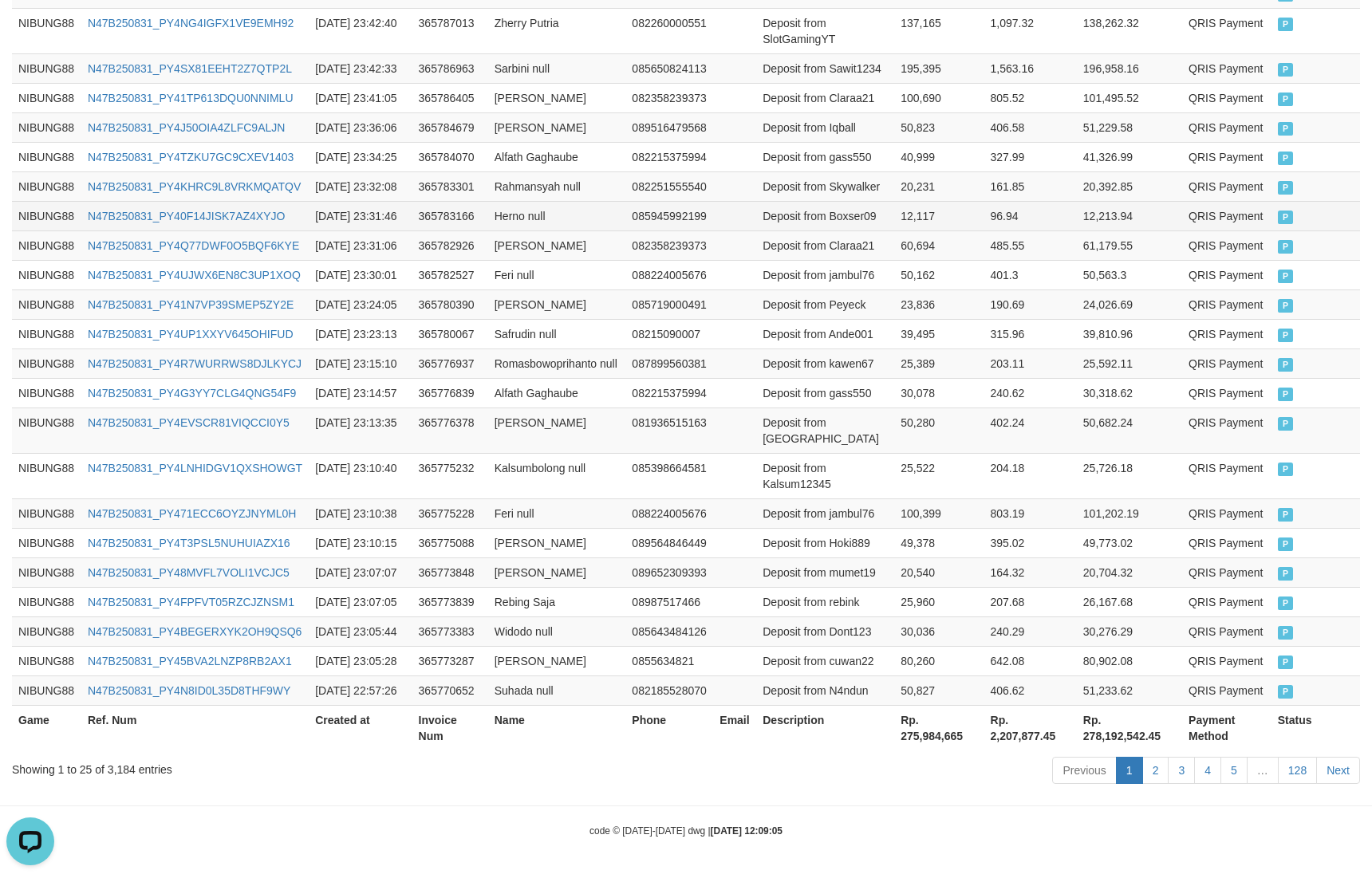
scroll to position [1064, 0]
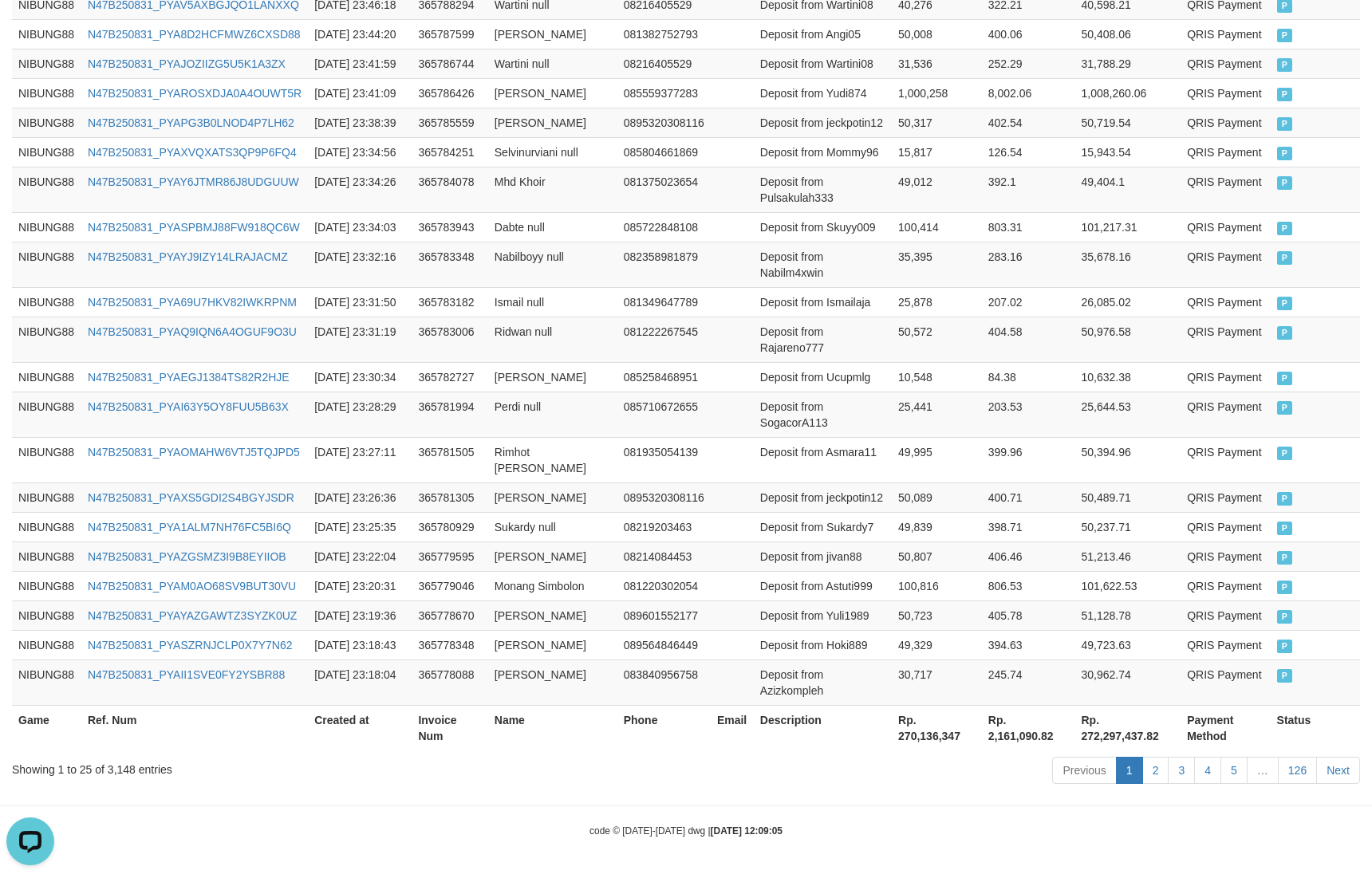
click at [920, 742] on th "Rp. 270,136,347" at bounding box center [937, 727] width 90 height 46
copy th "270,136,347"
click at [920, 742] on th "Rp. 270,136,347" at bounding box center [937, 727] width 90 height 46
click at [316, 392] on td "[DATE] 23:28:29" at bounding box center [360, 414] width 104 height 46
